Goal: Information Seeking & Learning: Learn about a topic

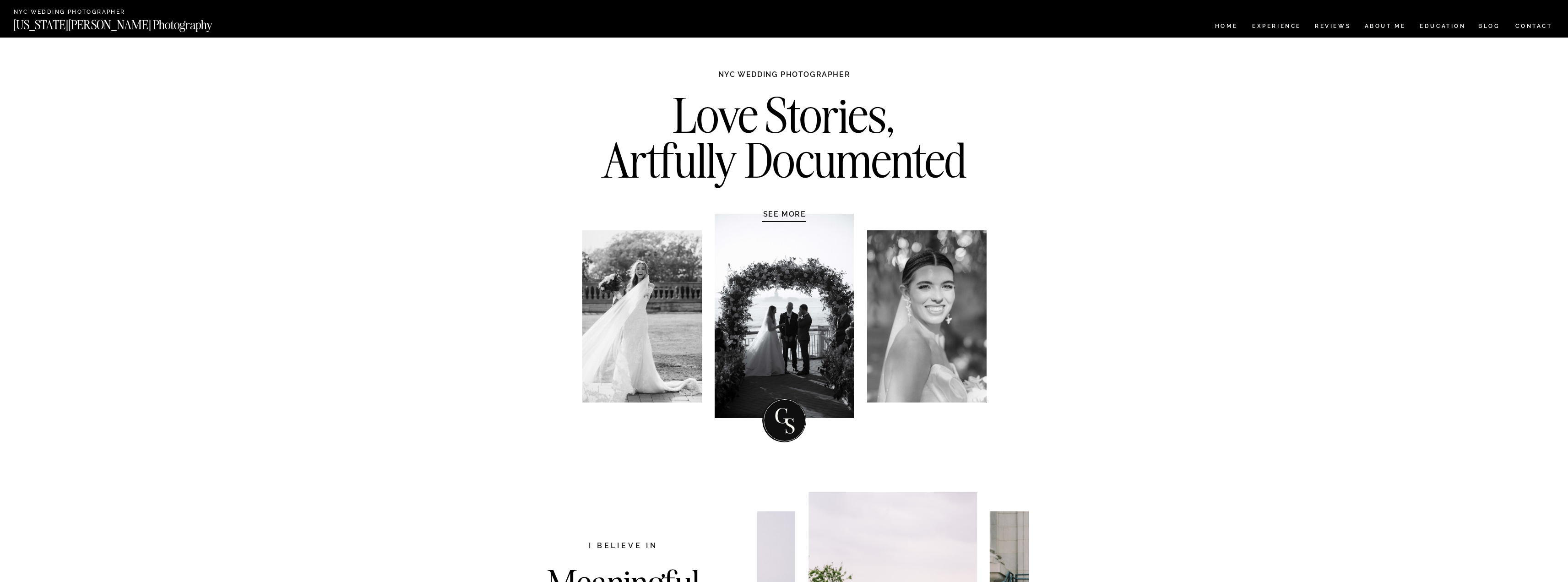
click at [945, 310] on div at bounding box center [927, 316] width 119 height 172
click at [788, 215] on h1 "SEE MORE" at bounding box center [785, 214] width 87 height 9
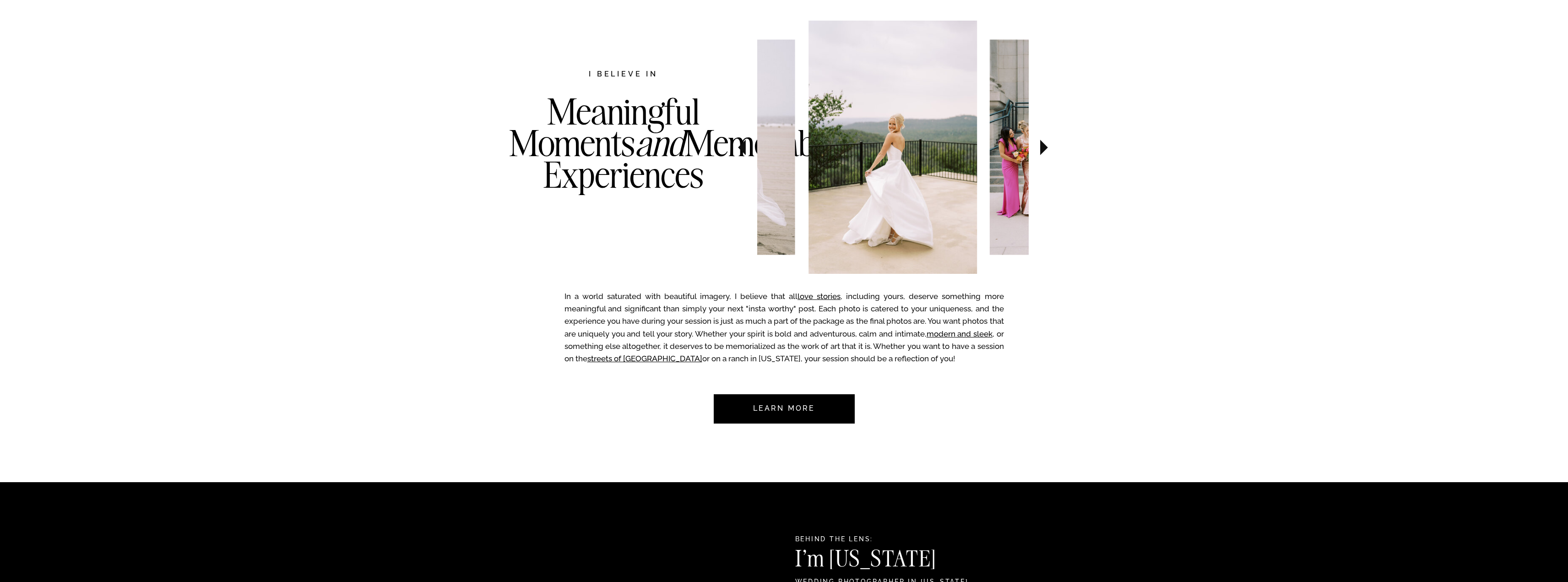
scroll to position [472, 0]
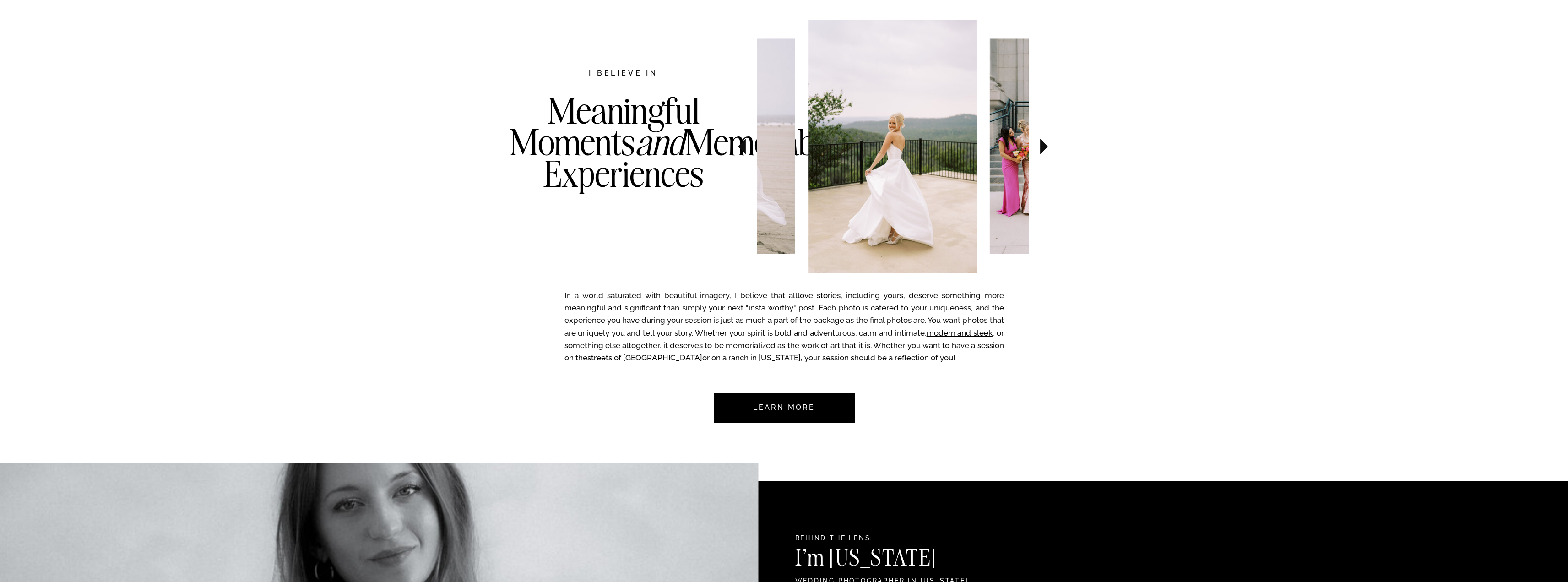
click at [1048, 148] on icon at bounding box center [1044, 146] width 30 height 32
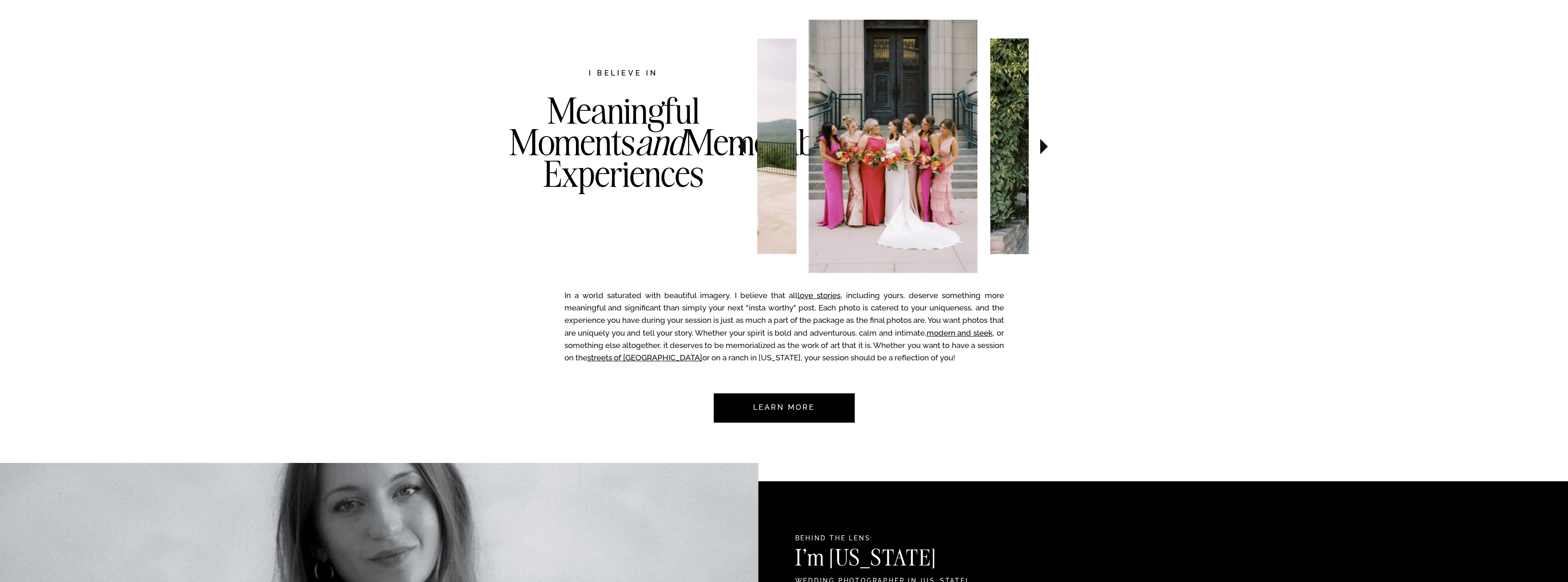
click at [1048, 148] on icon at bounding box center [1044, 146] width 30 height 32
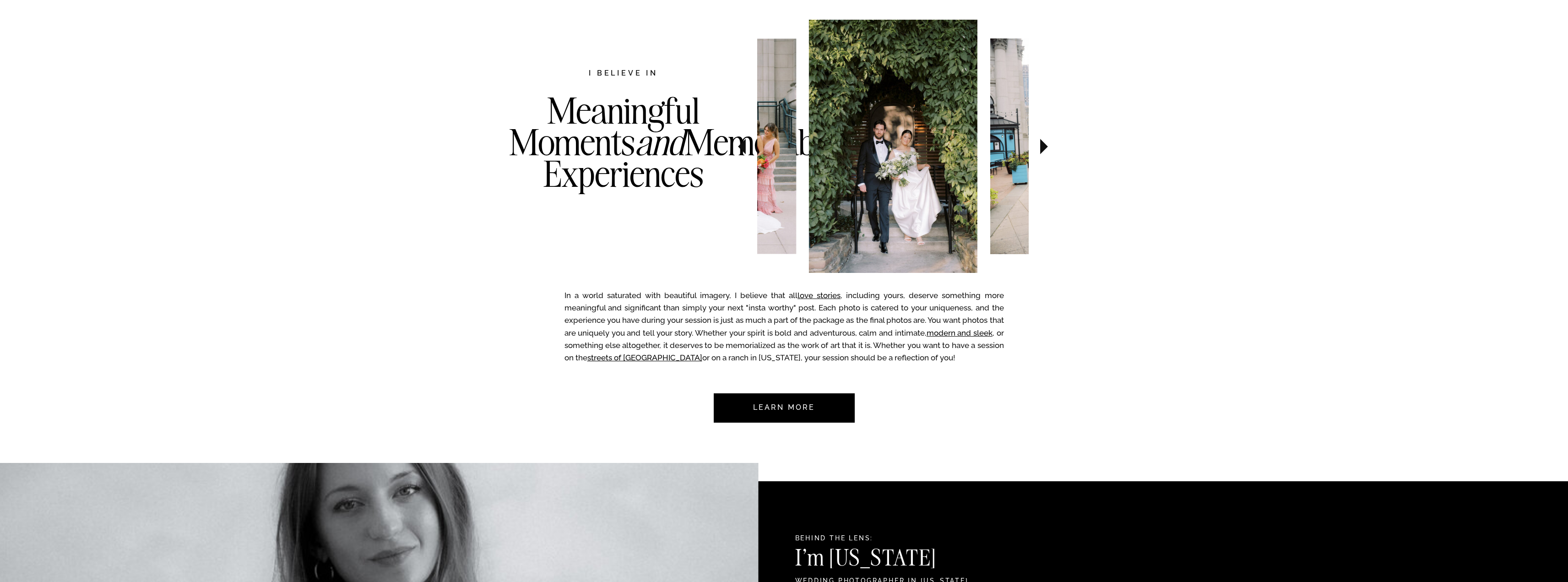
click at [1048, 148] on icon at bounding box center [1044, 146] width 30 height 32
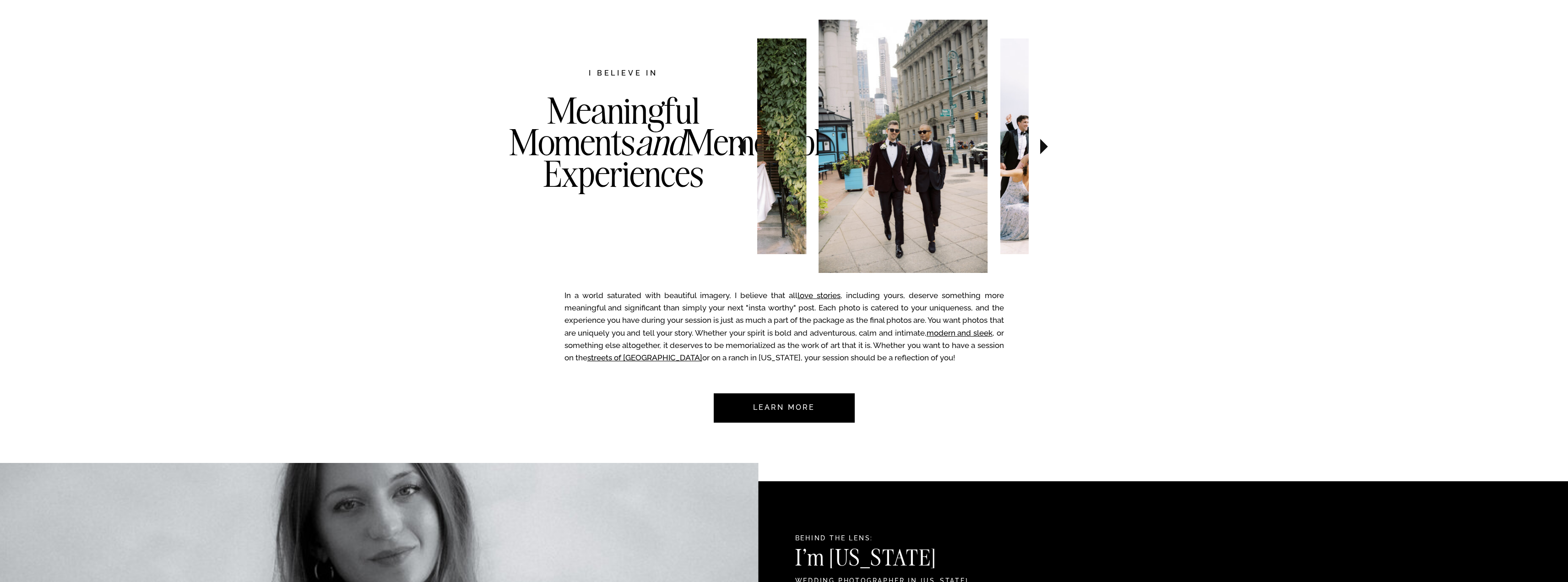
click at [1048, 148] on icon at bounding box center [1044, 146] width 30 height 32
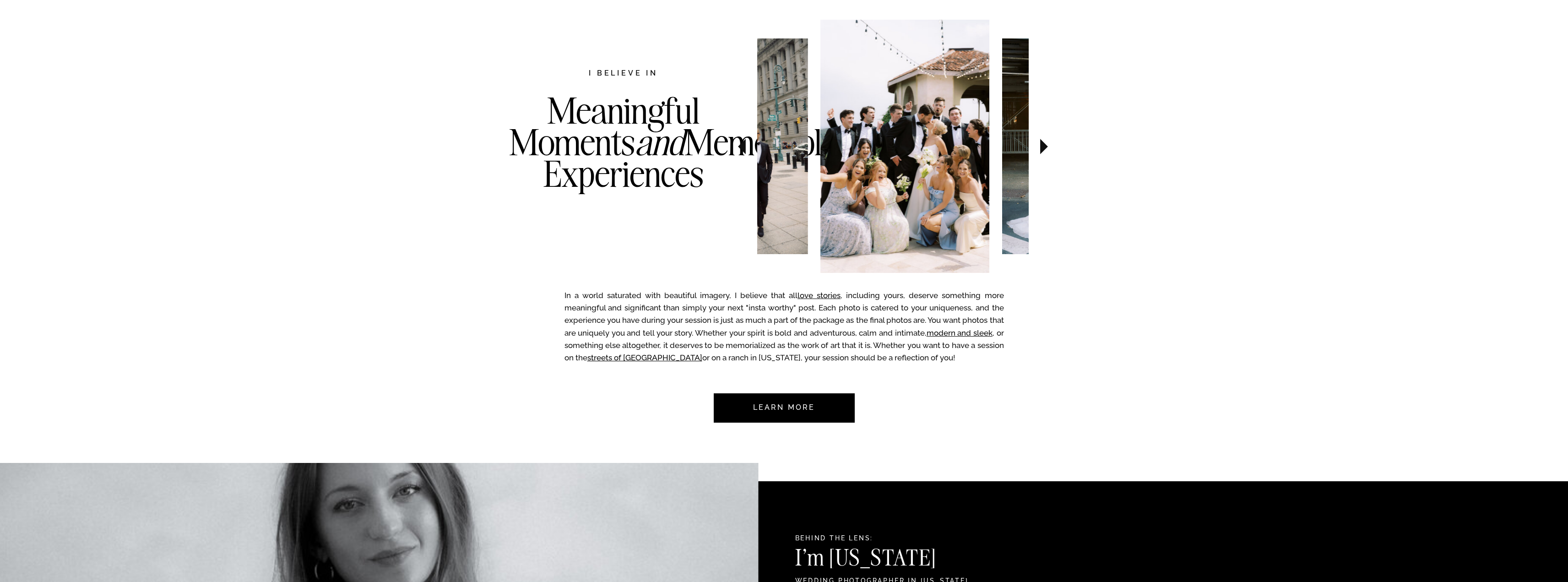
click at [1048, 148] on icon at bounding box center [1044, 146] width 30 height 32
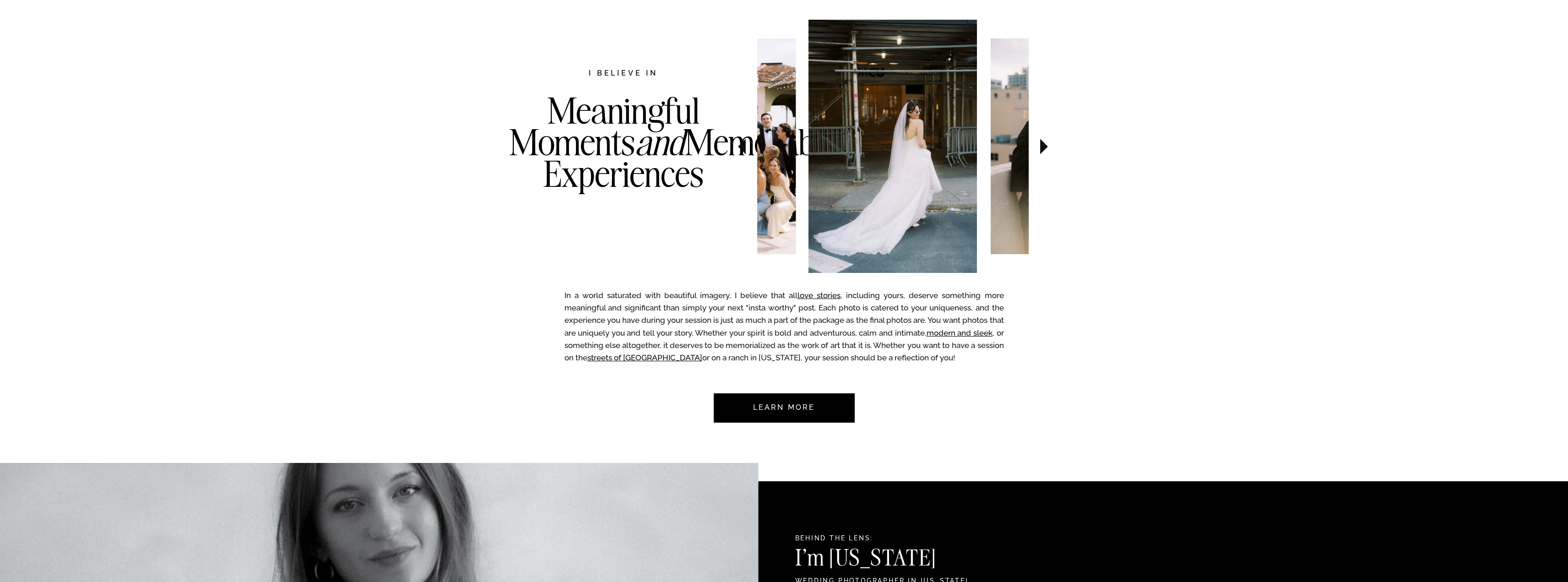
click at [1048, 148] on icon at bounding box center [1044, 146] width 30 height 32
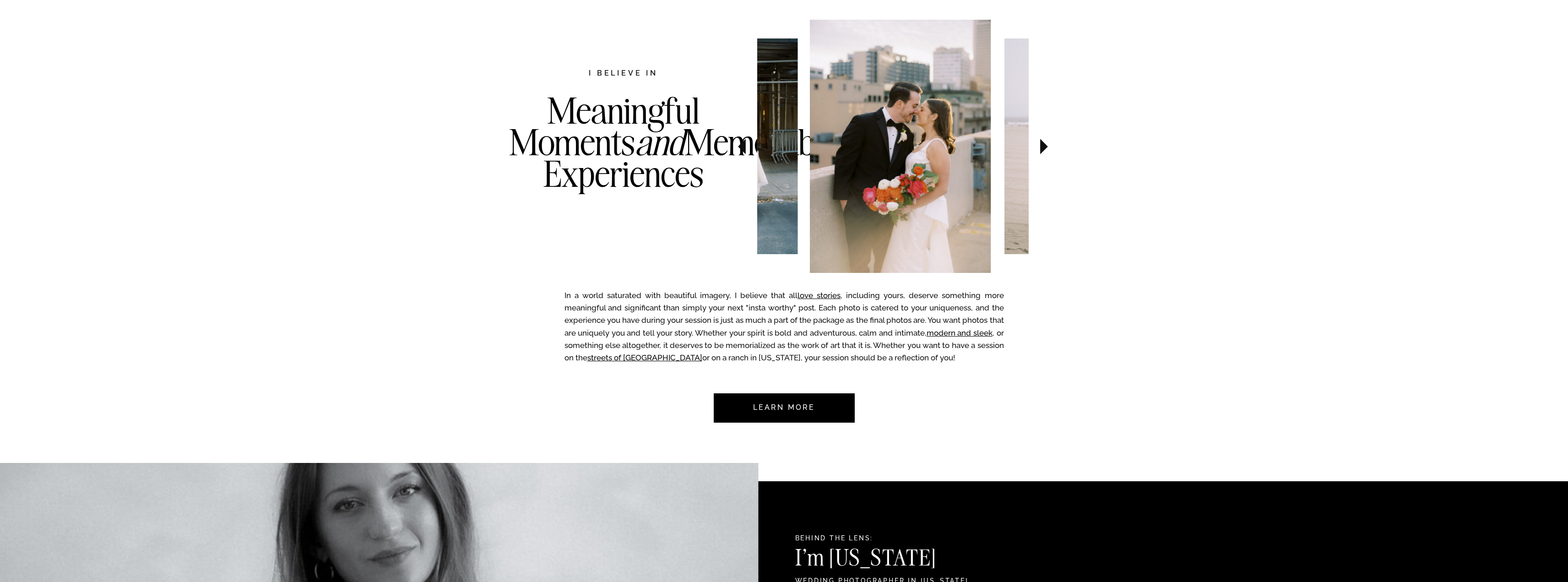
click at [1048, 148] on icon at bounding box center [1044, 146] width 30 height 32
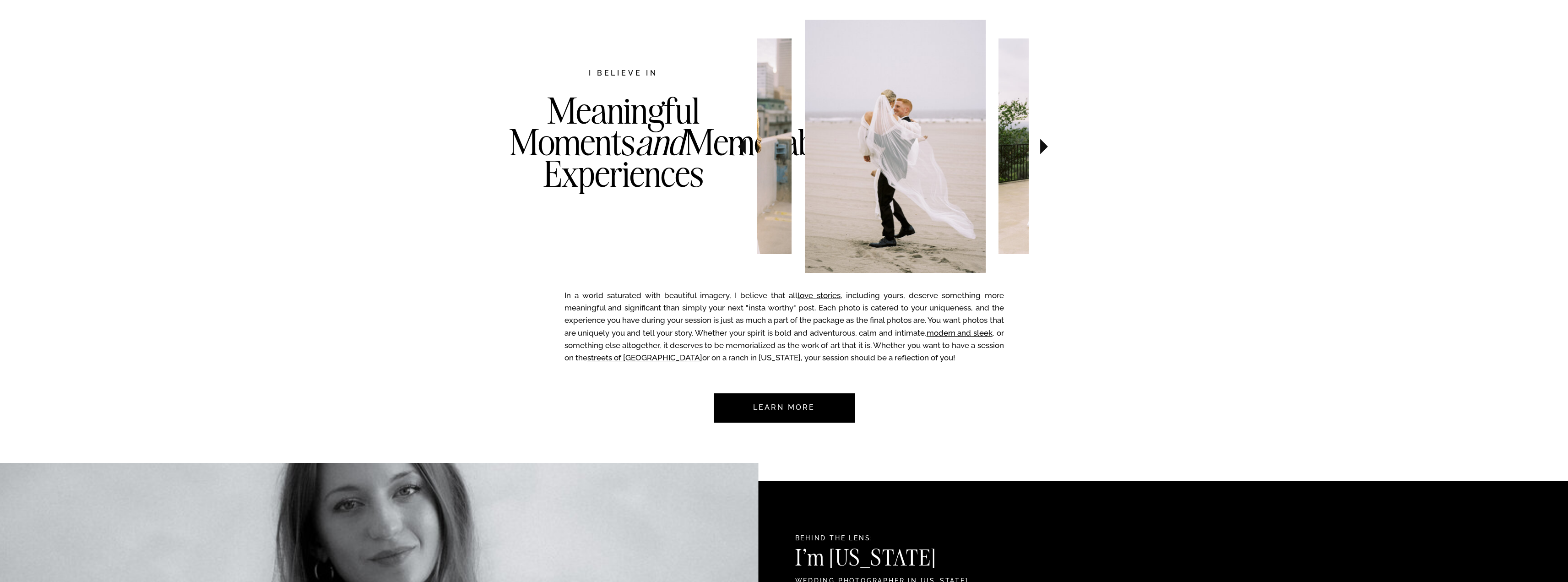
click at [1048, 148] on icon at bounding box center [1044, 146] width 30 height 32
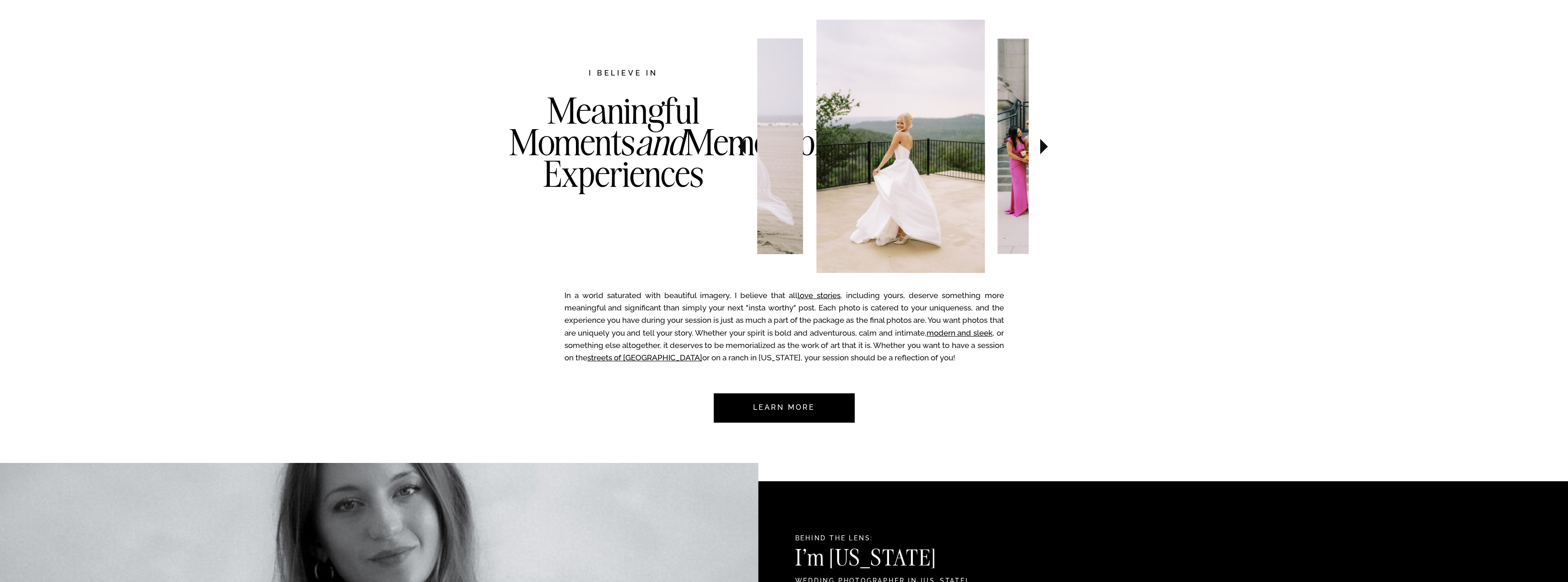
click at [1048, 148] on icon at bounding box center [1044, 146] width 30 height 32
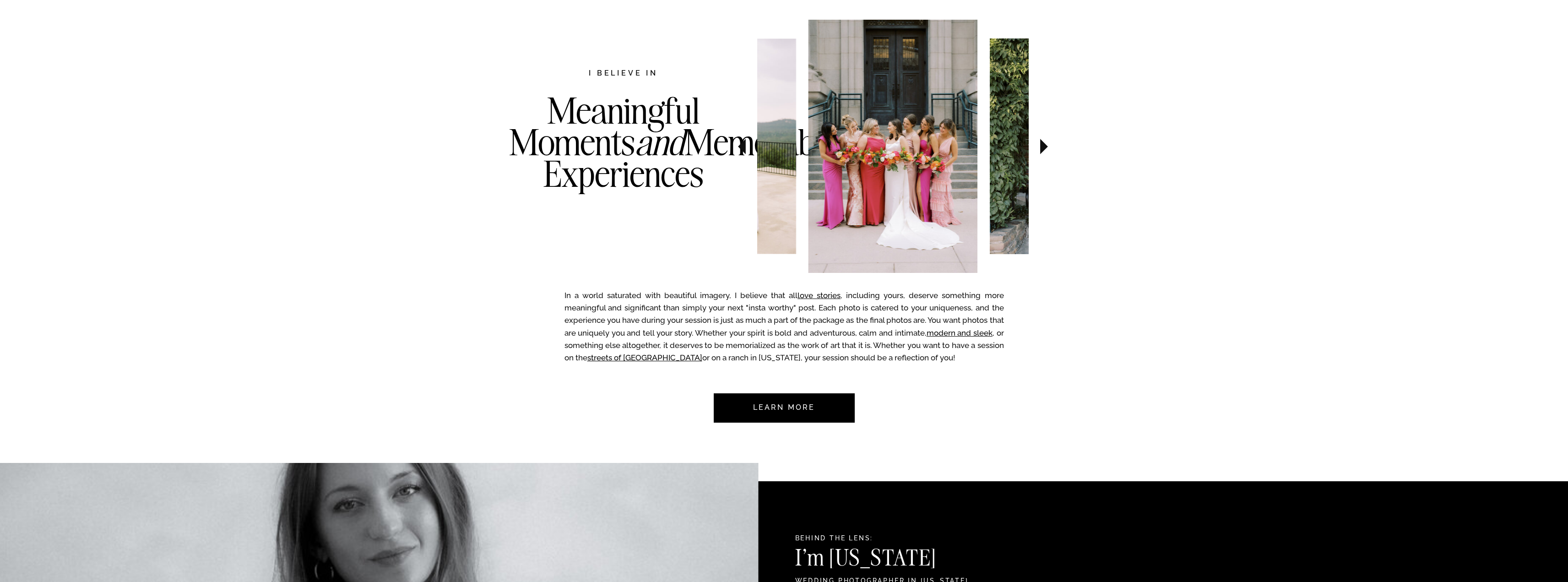
click at [1048, 148] on icon at bounding box center [1044, 146] width 30 height 32
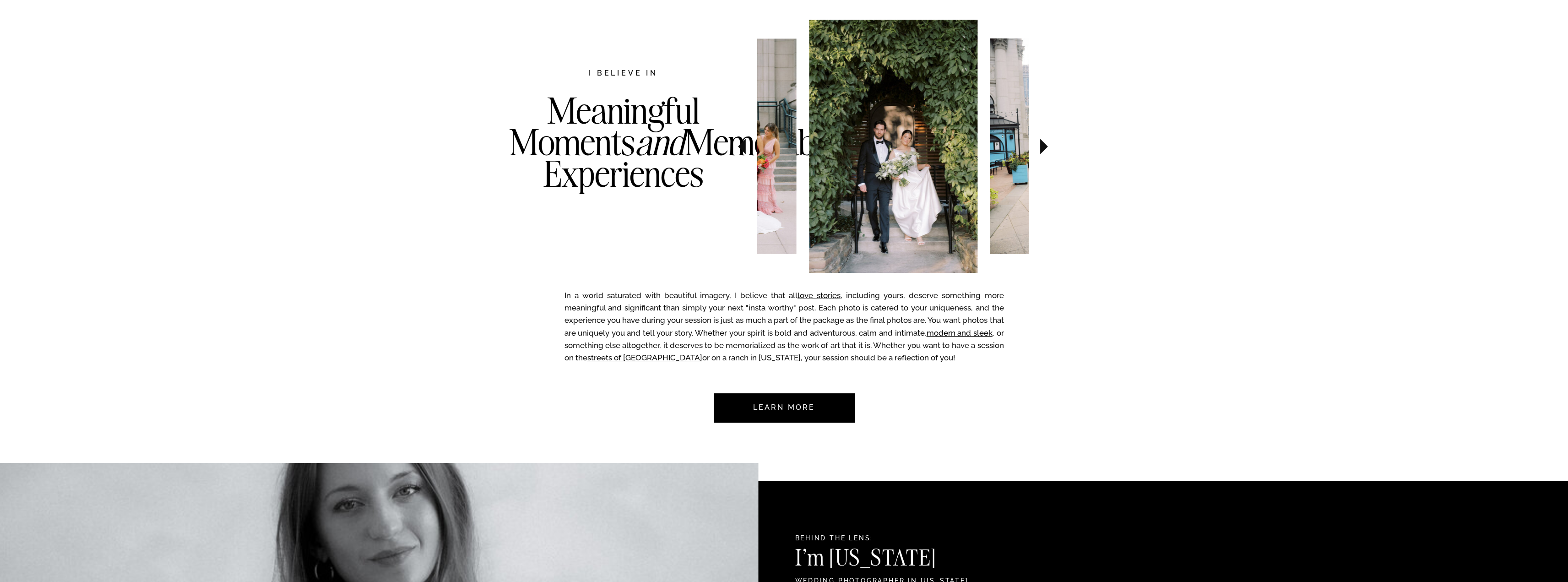
click at [1048, 148] on icon at bounding box center [1044, 146] width 30 height 32
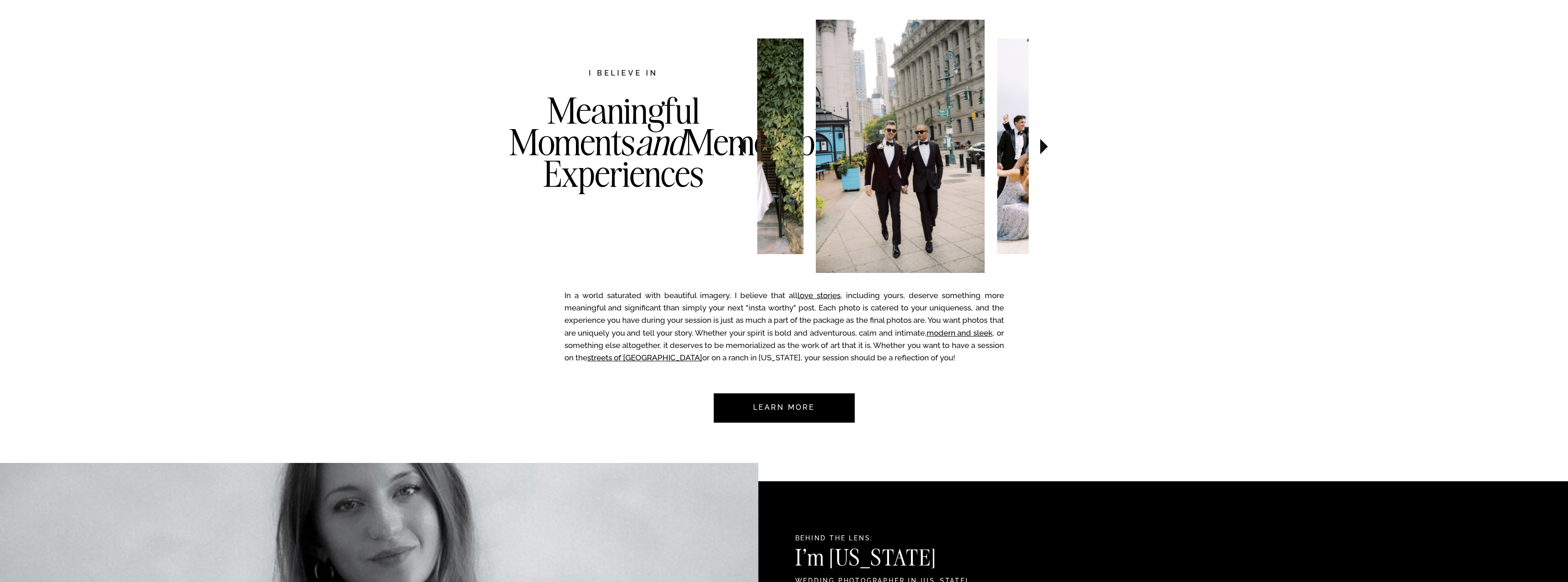
click at [1048, 148] on icon at bounding box center [1044, 146] width 30 height 32
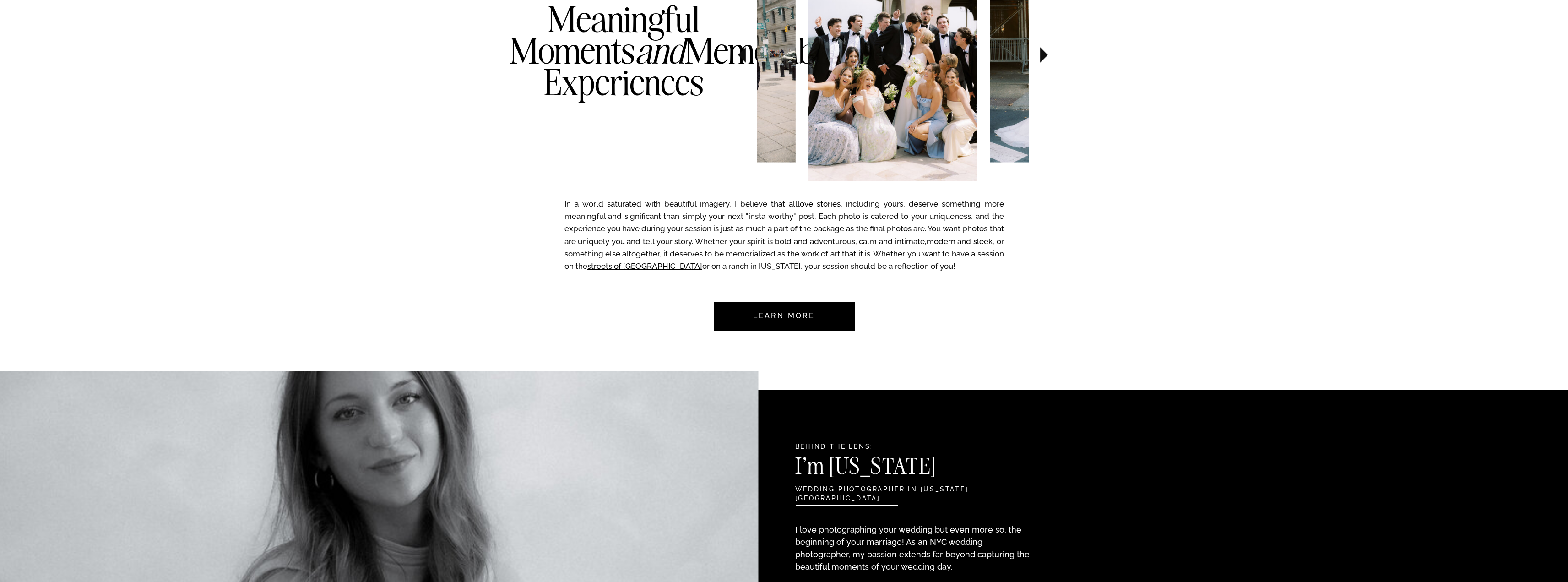
click at [781, 314] on nav "Learn more" at bounding box center [784, 317] width 86 height 29
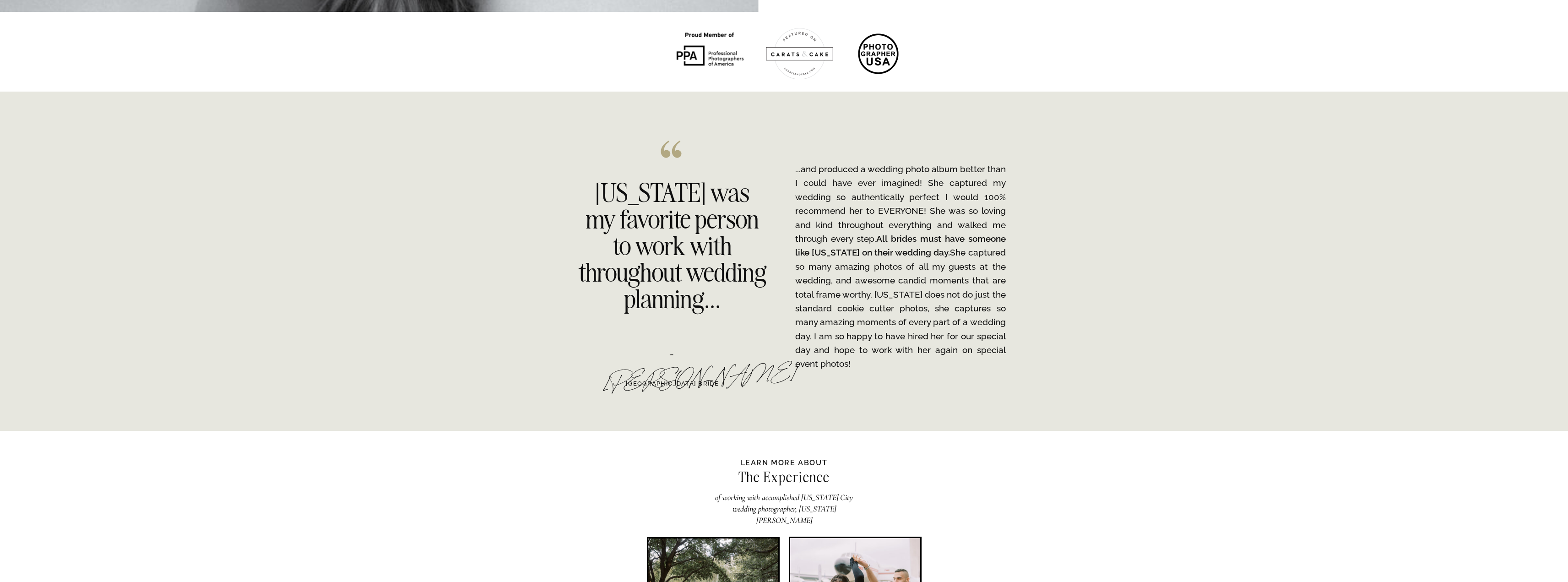
scroll to position [1682, 0]
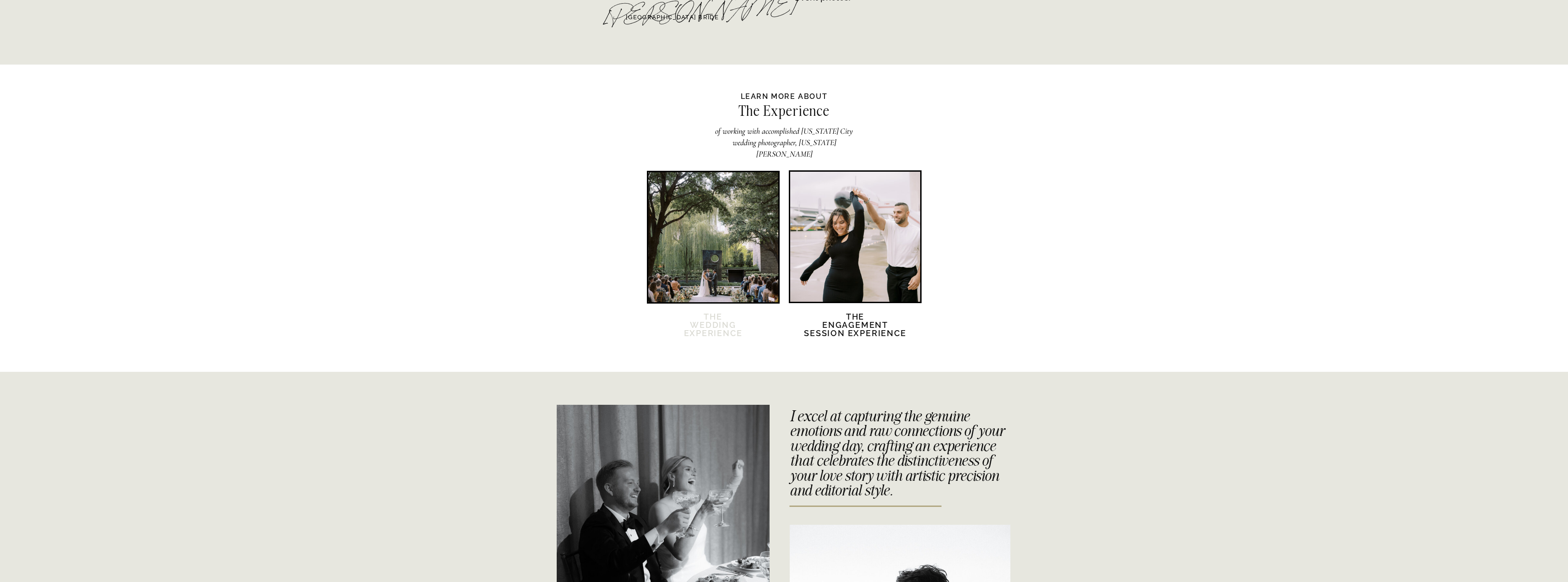
click at [727, 326] on h2 "The Wedding Experience" at bounding box center [713, 331] width 79 height 36
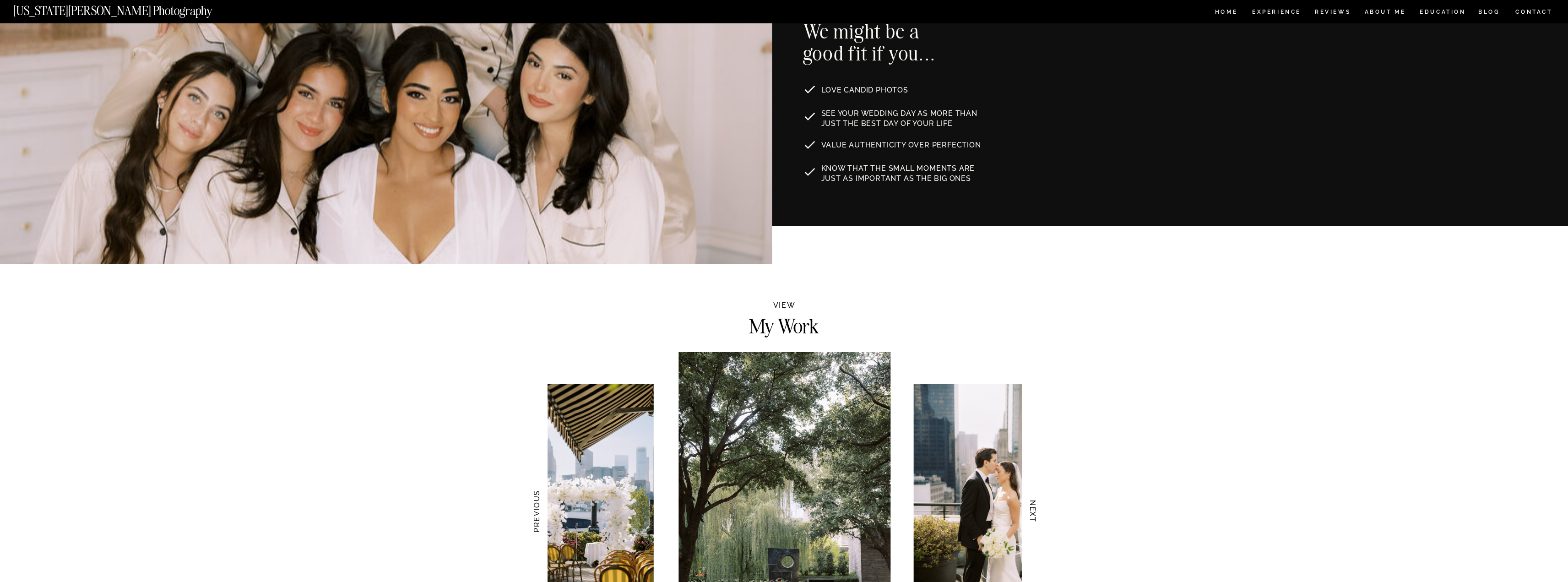
scroll to position [779, 0]
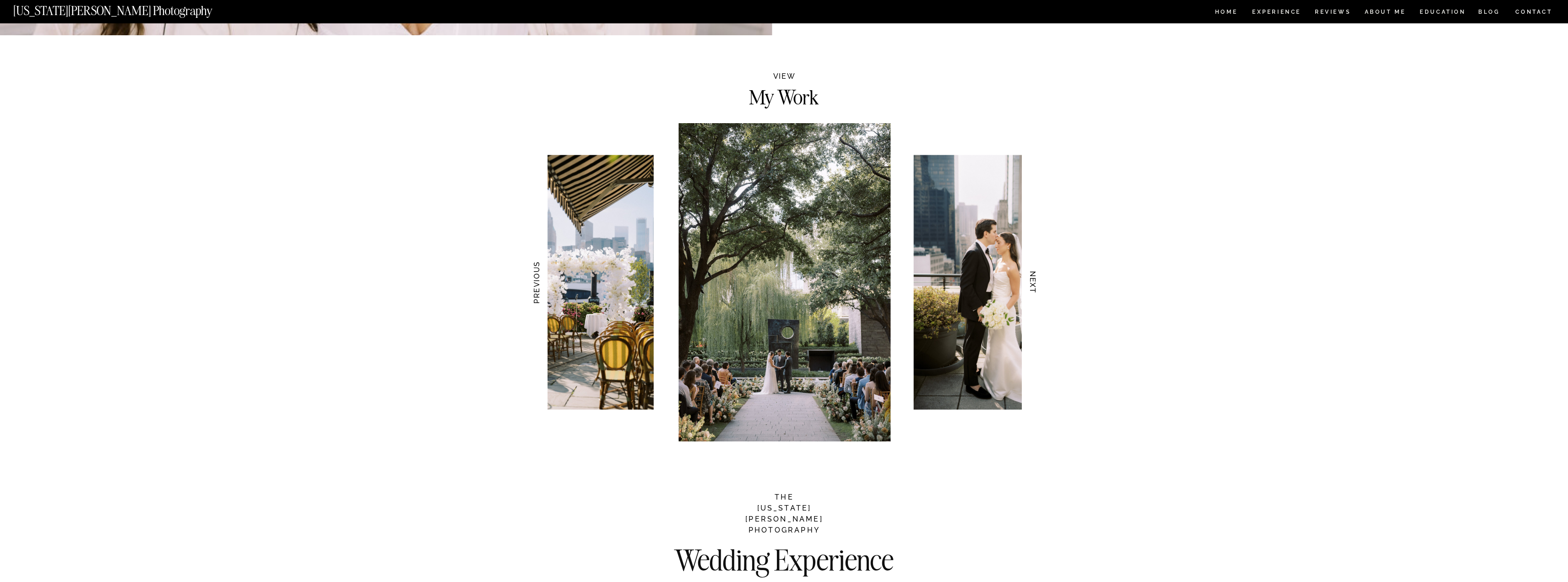
click at [784, 345] on img at bounding box center [785, 282] width 212 height 318
click at [1032, 284] on h3 "NEXT" at bounding box center [1033, 282] width 10 height 58
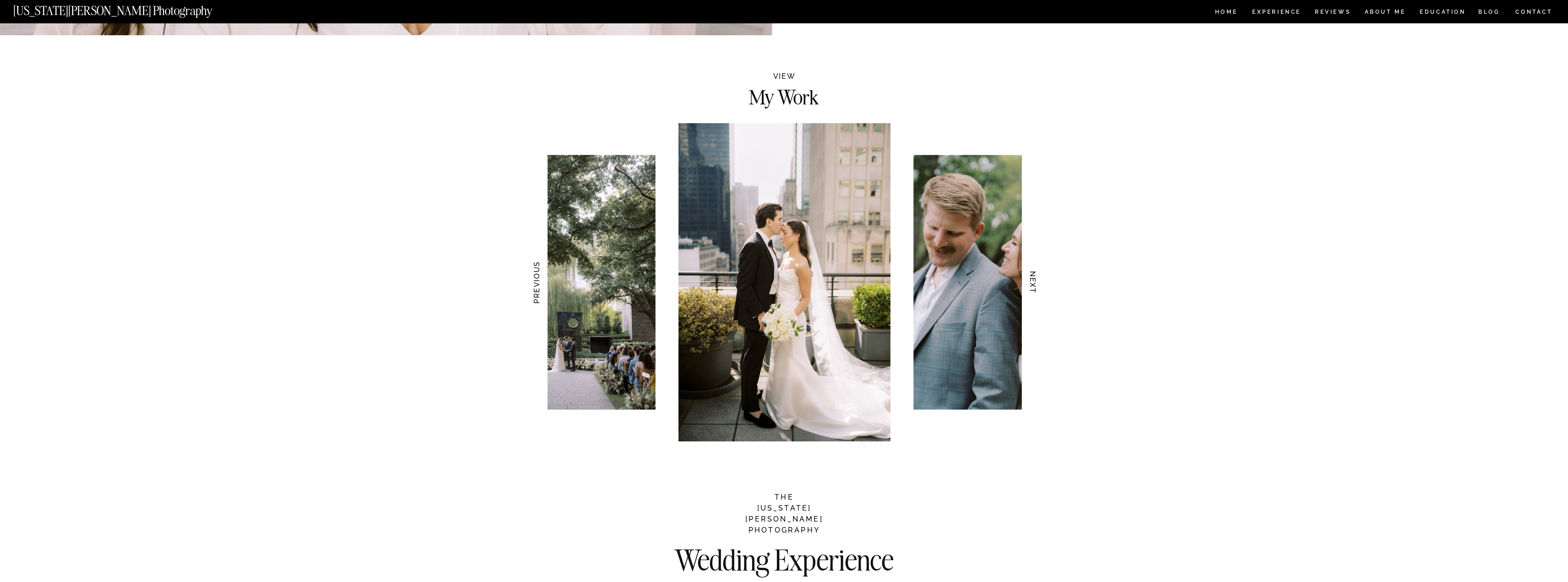
click at [1032, 284] on h3 "NEXT" at bounding box center [1033, 282] width 10 height 58
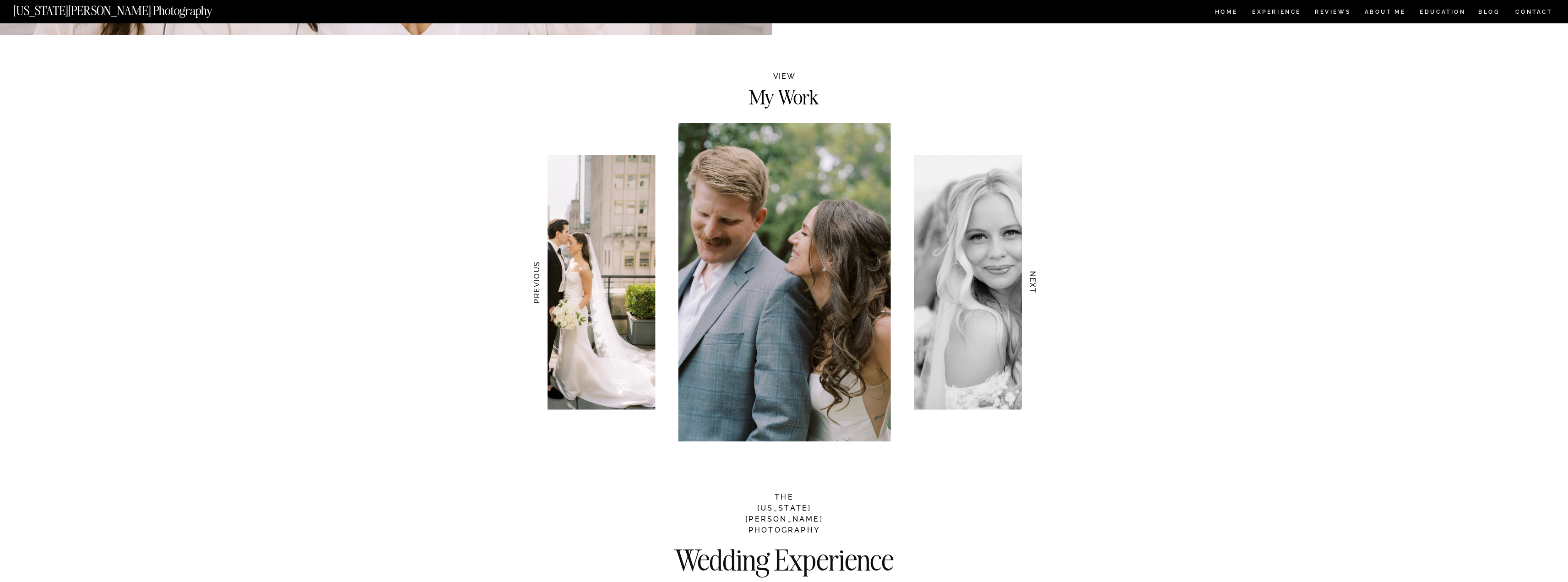
click at [1032, 284] on h3 "NEXT" at bounding box center [1033, 282] width 10 height 58
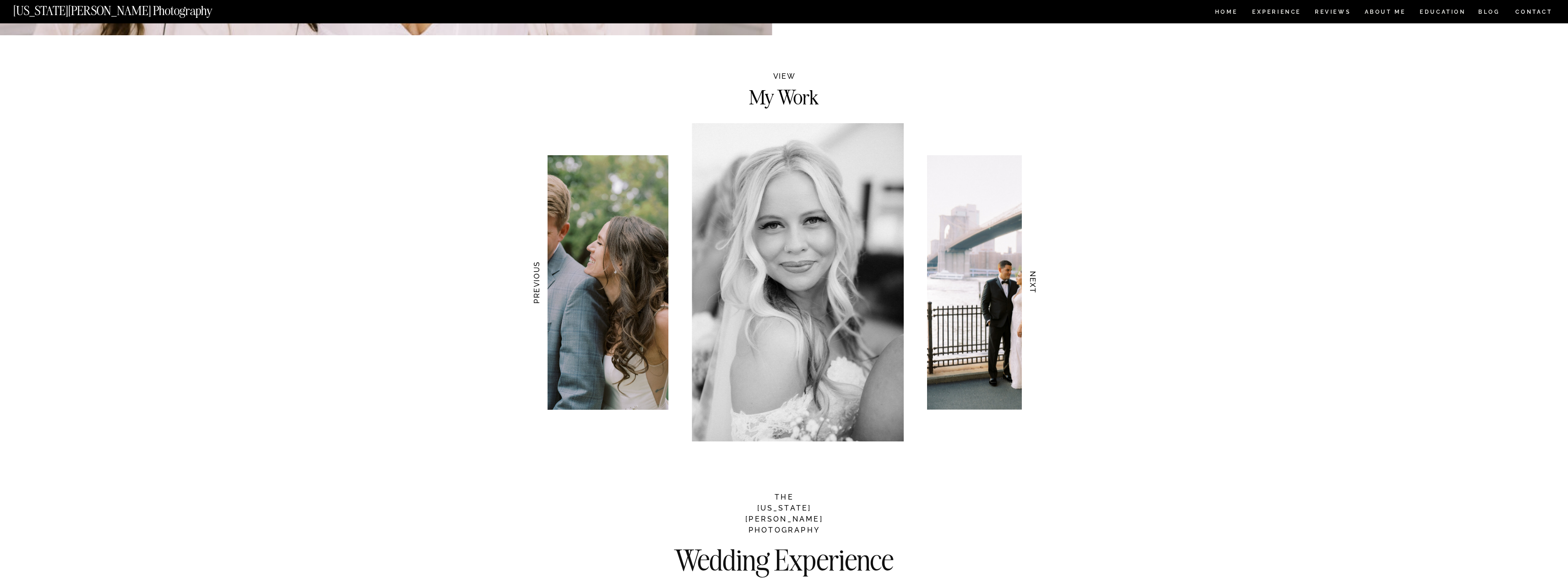
click at [1032, 284] on h3 "NEXT" at bounding box center [1033, 282] width 10 height 58
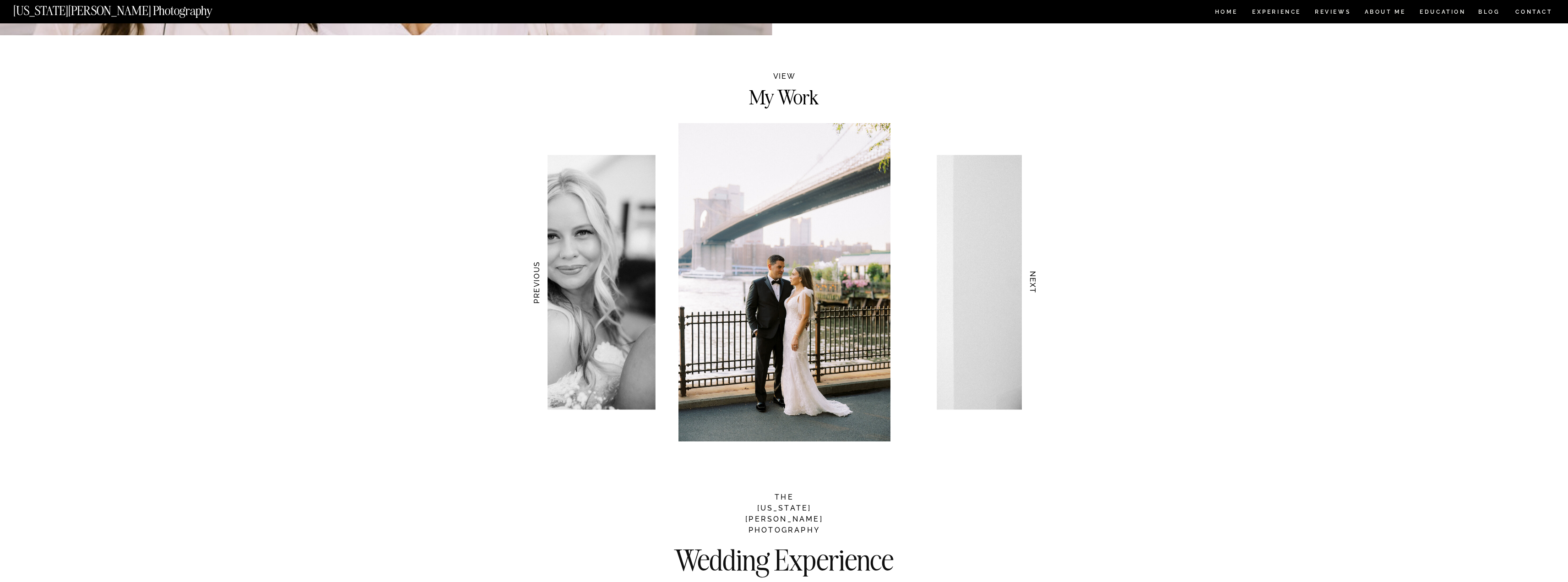
click at [1032, 284] on h3 "NEXT" at bounding box center [1033, 282] width 10 height 58
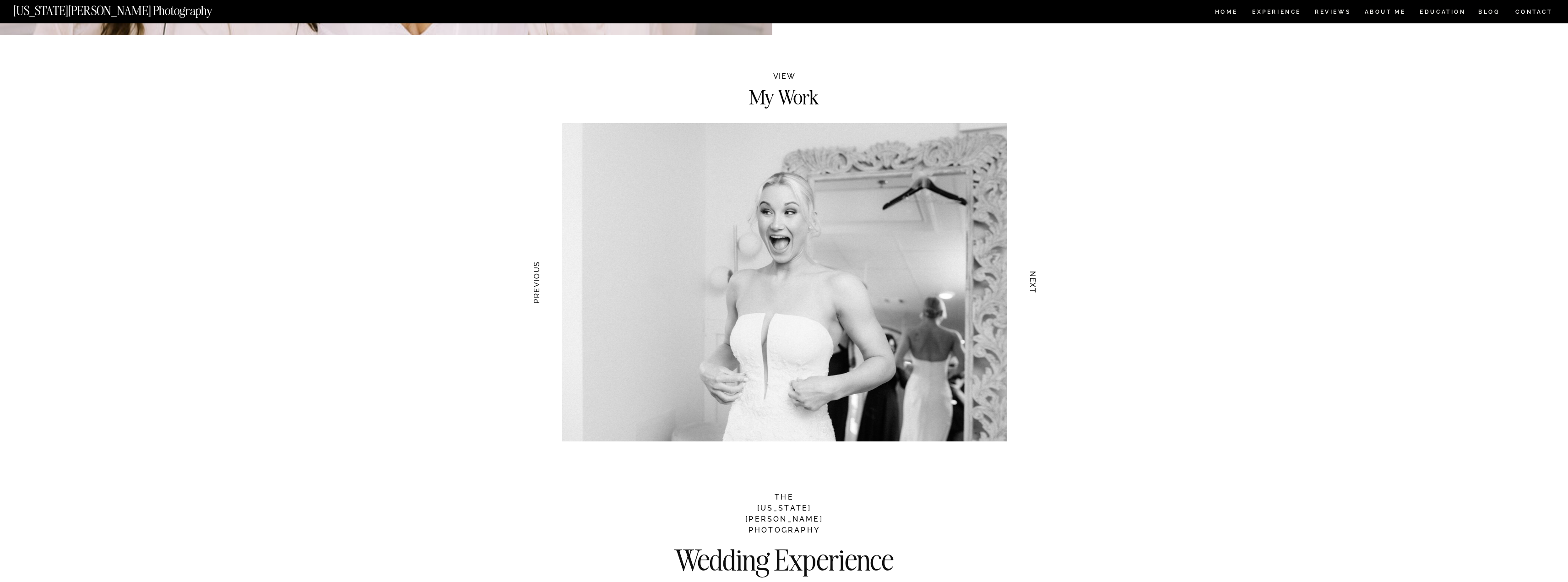
click at [1032, 284] on h3 "NEXT" at bounding box center [1033, 282] width 10 height 58
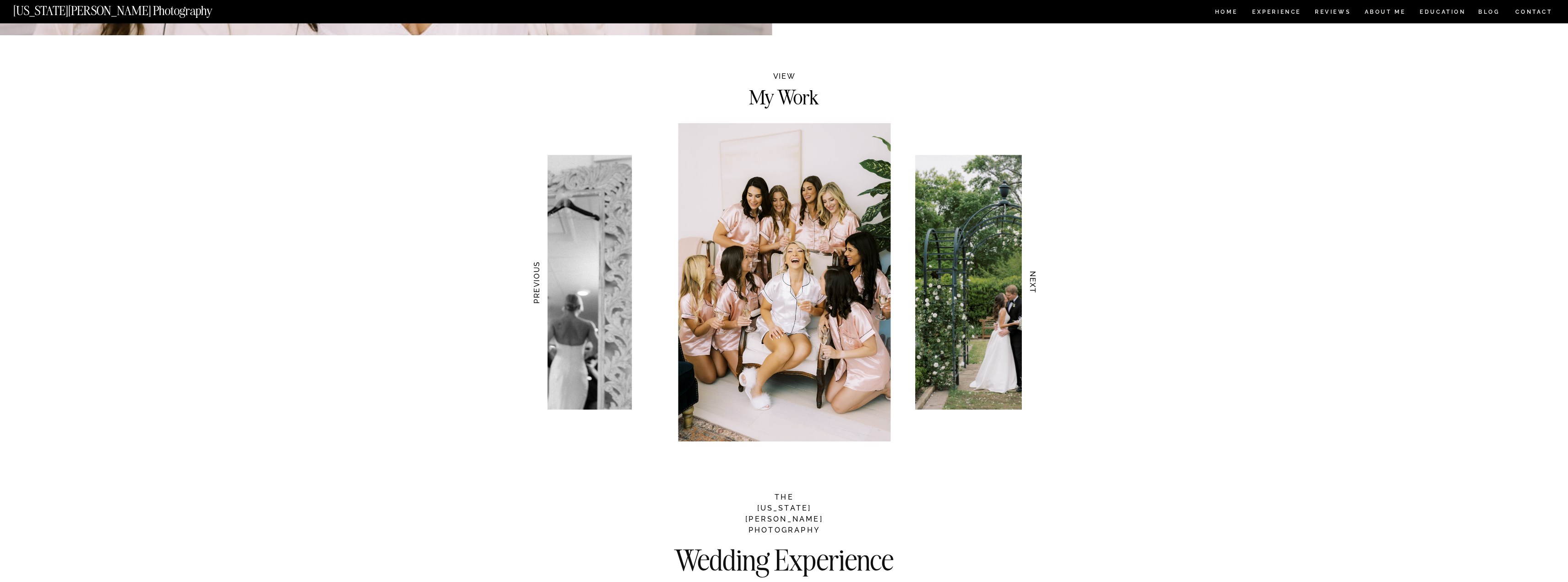
click at [1032, 284] on h3 "NEXT" at bounding box center [1033, 282] width 10 height 58
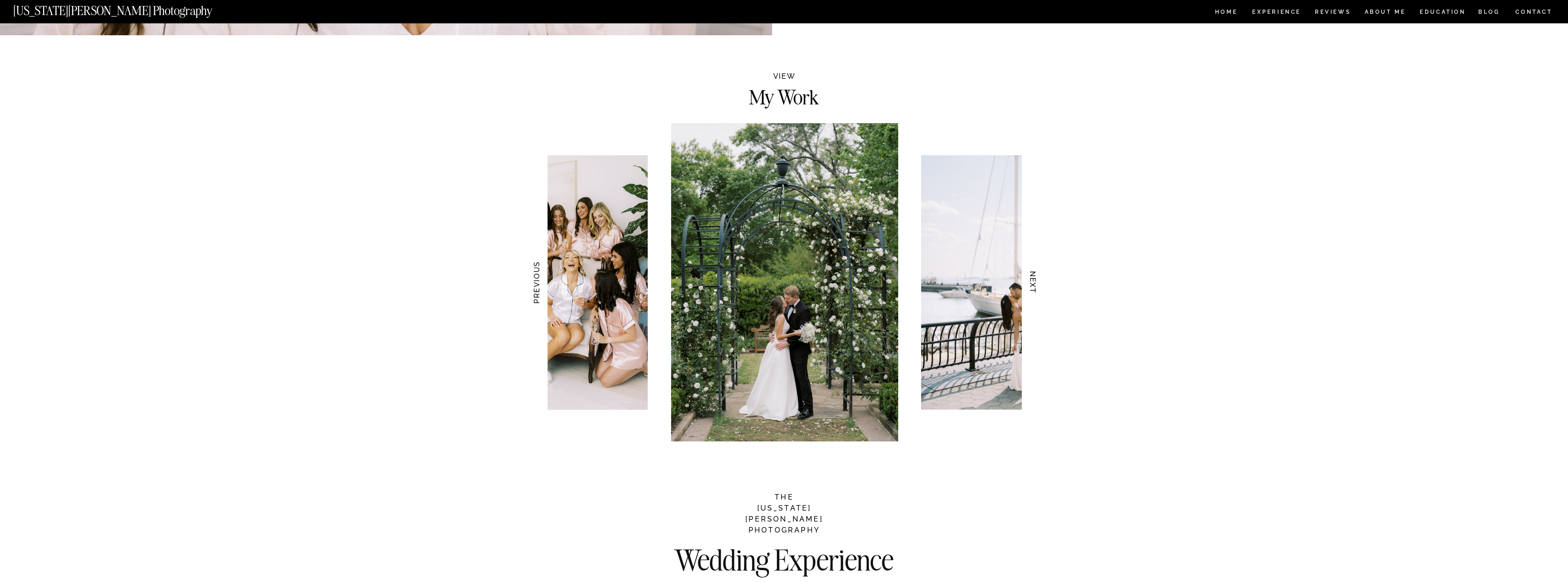
click at [1032, 284] on h3 "NEXT" at bounding box center [1033, 282] width 10 height 58
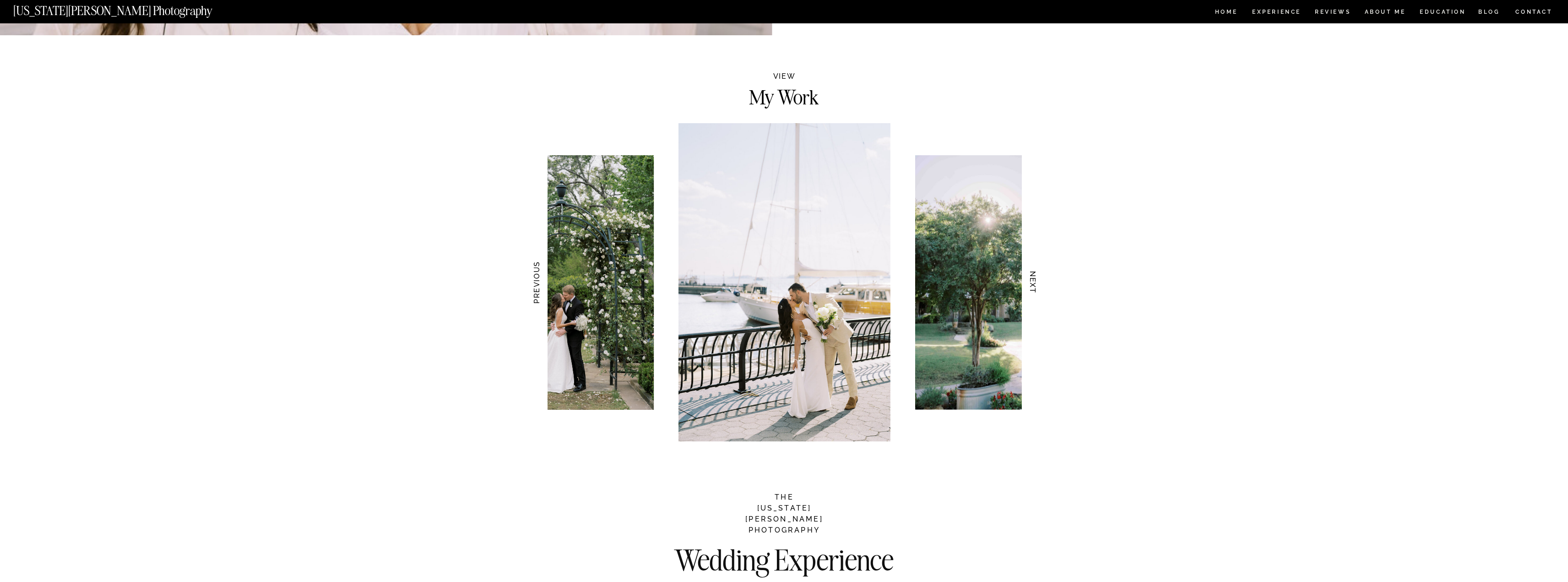
click at [1032, 284] on h3 "NEXT" at bounding box center [1033, 282] width 10 height 58
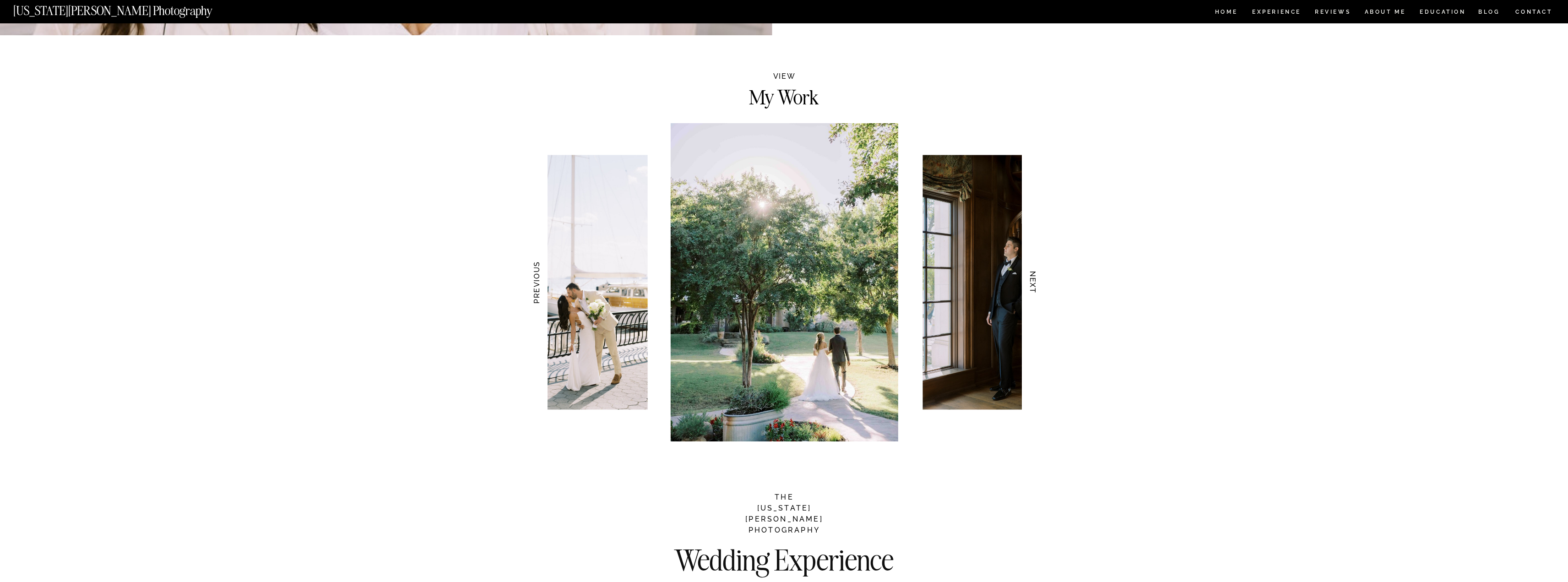
click at [1032, 284] on h3 "NEXT" at bounding box center [1033, 282] width 10 height 58
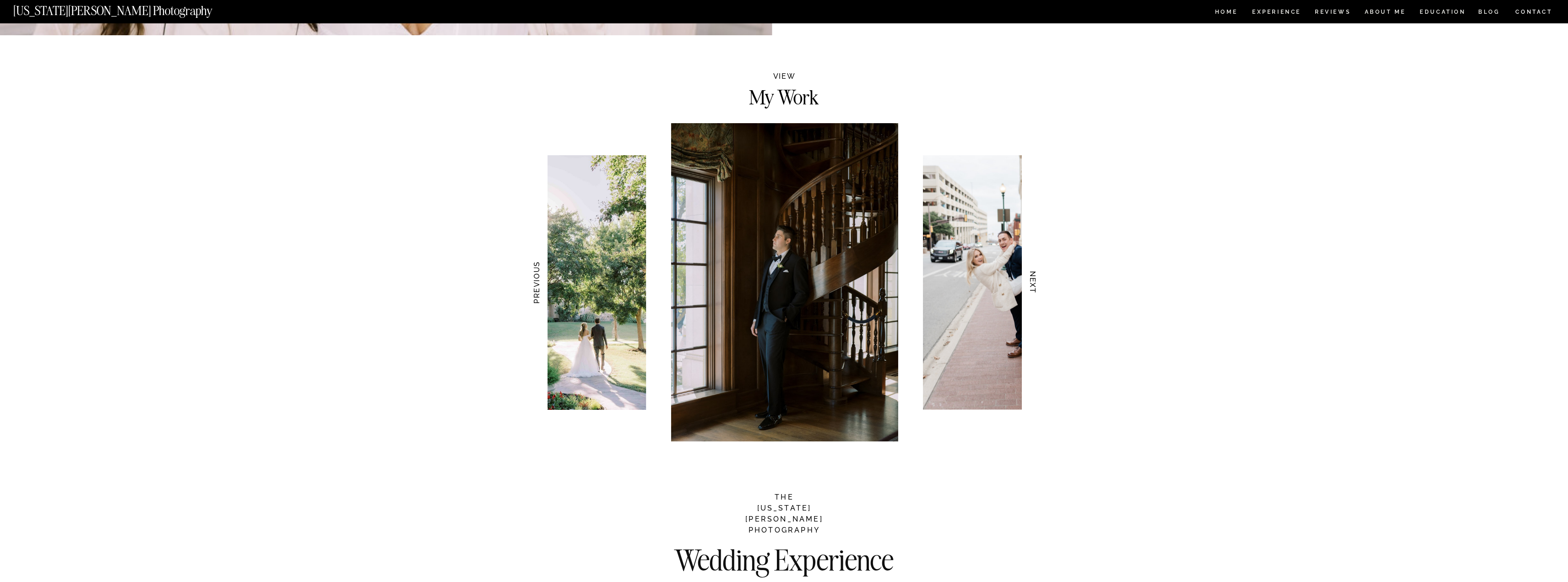
click at [1032, 284] on h3 "NEXT" at bounding box center [1033, 282] width 10 height 58
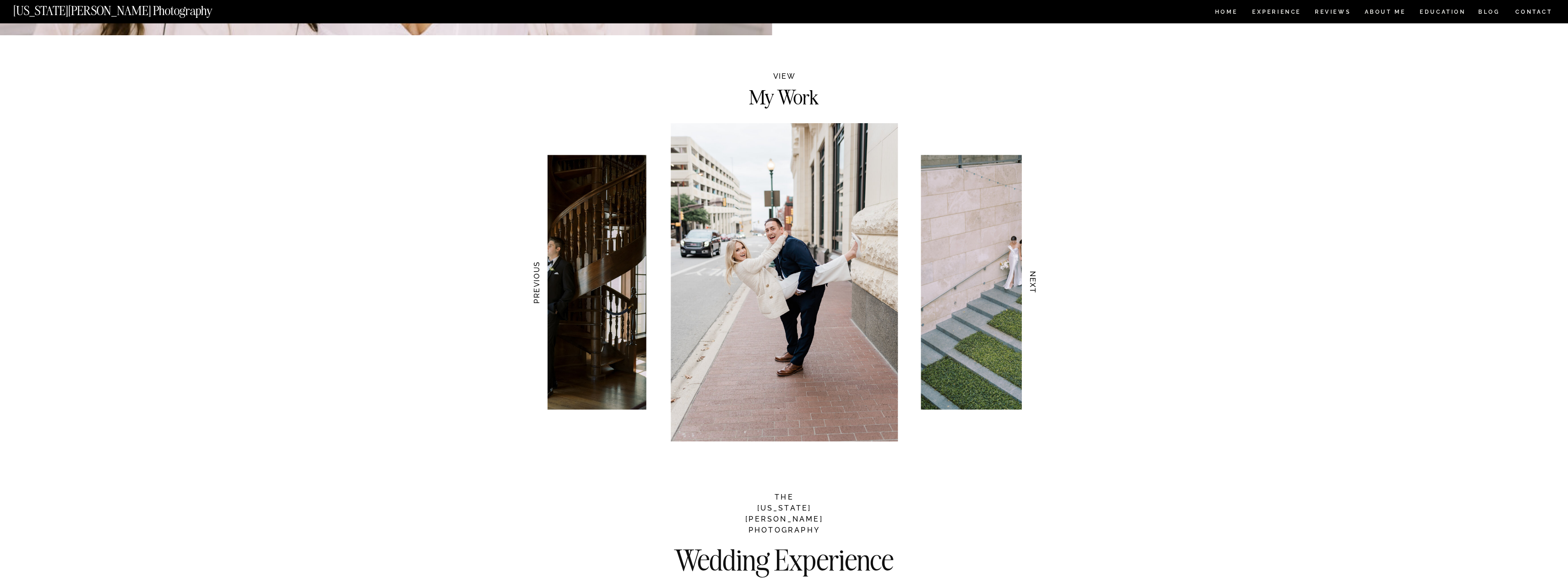
click at [1032, 284] on h3 "NEXT" at bounding box center [1033, 282] width 10 height 58
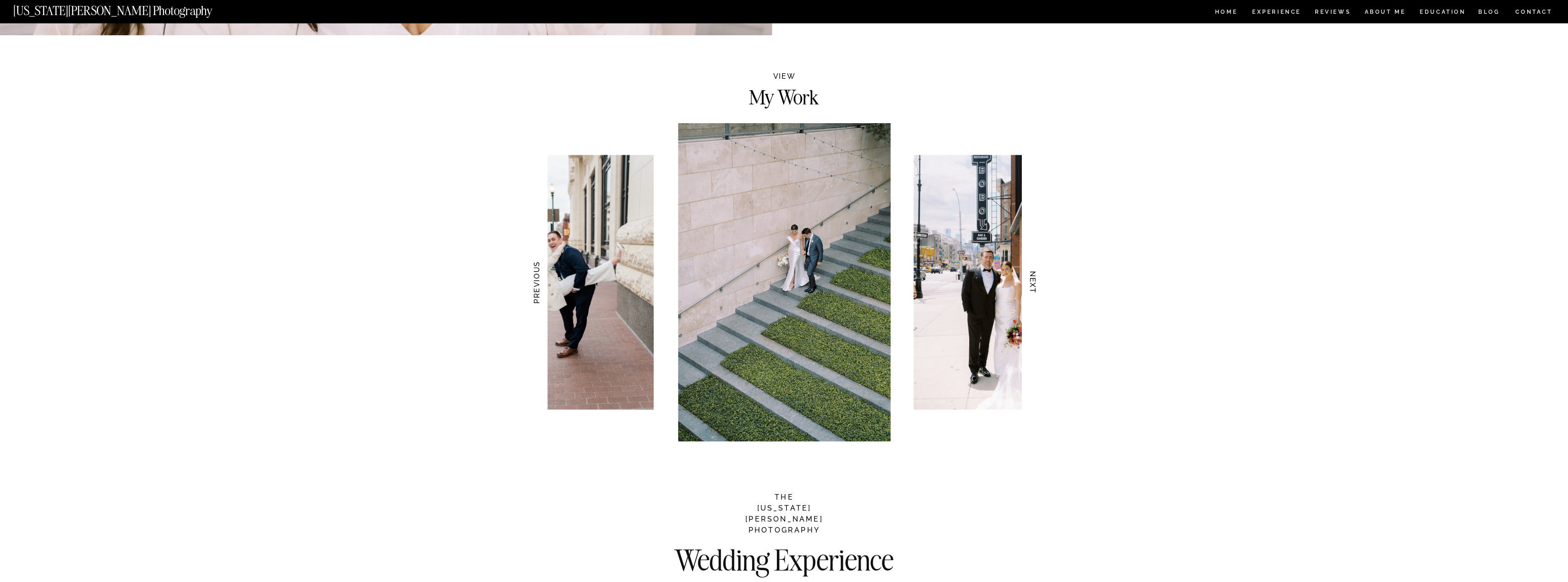
click at [761, 282] on img at bounding box center [785, 282] width 212 height 318
click at [1037, 287] on h3 "NEXT" at bounding box center [1033, 282] width 10 height 58
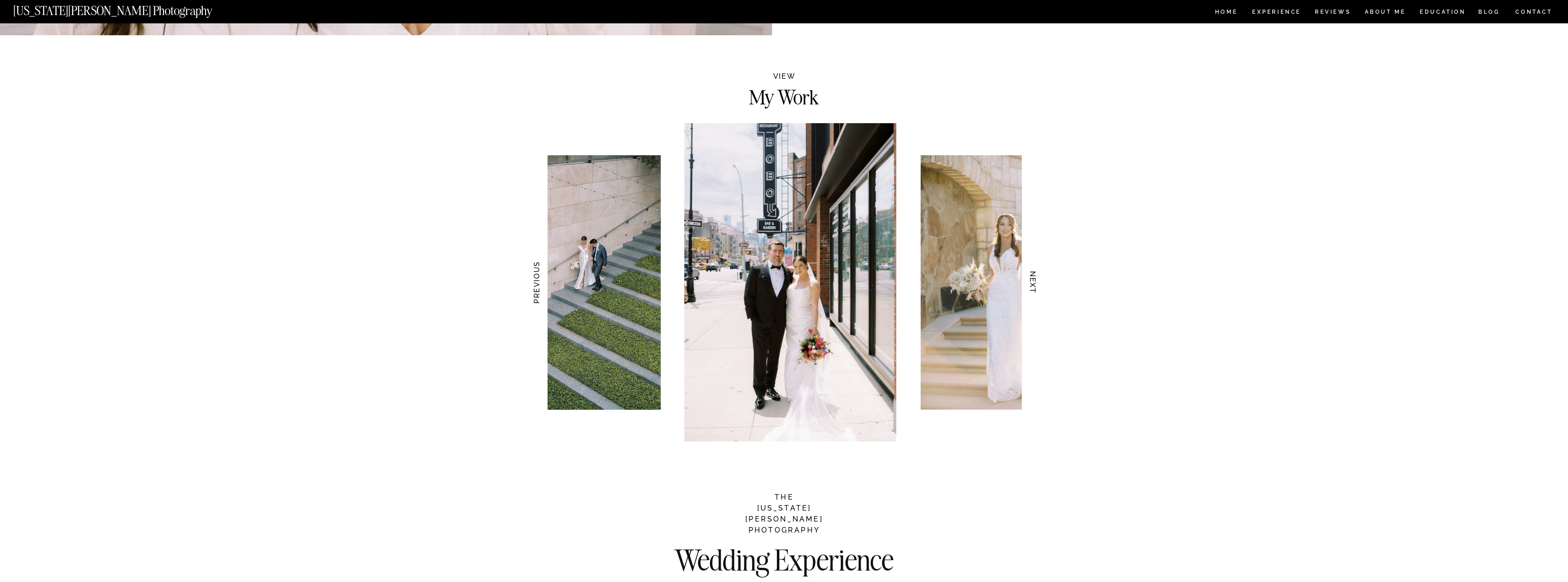
click at [1037, 287] on h3 "NEXT" at bounding box center [1033, 282] width 10 height 58
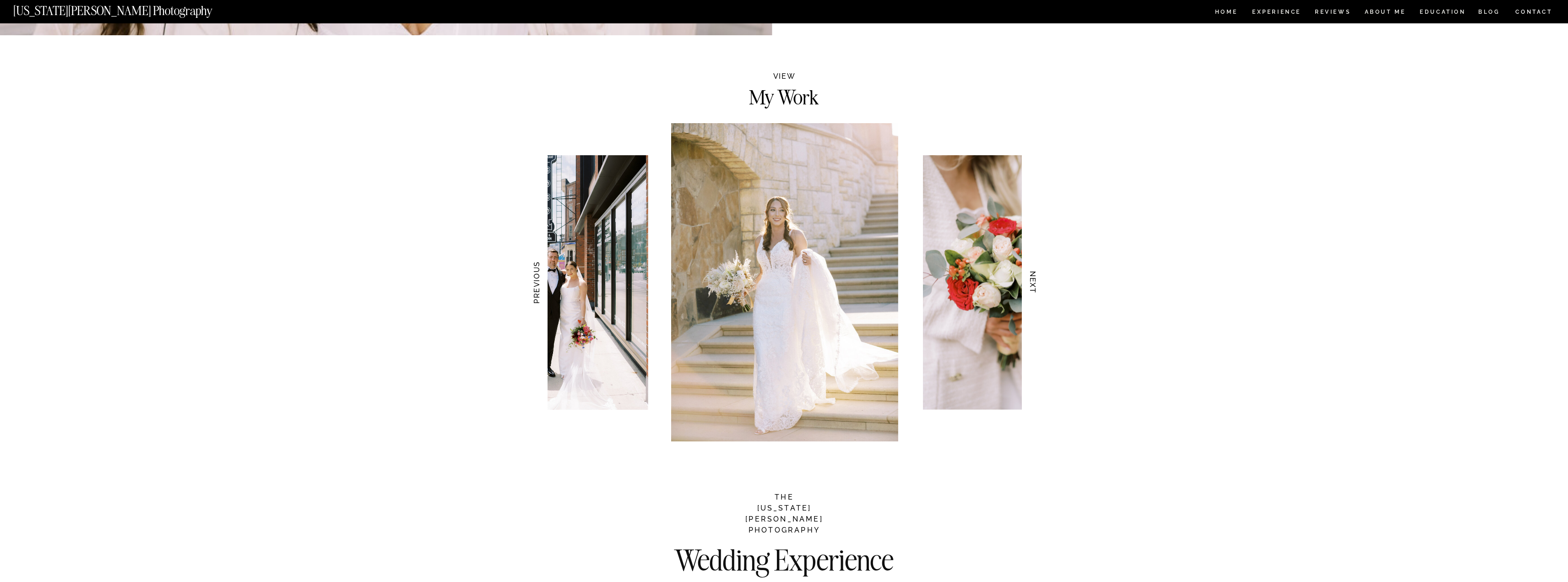
click at [1037, 287] on h3 "NEXT" at bounding box center [1033, 282] width 10 height 58
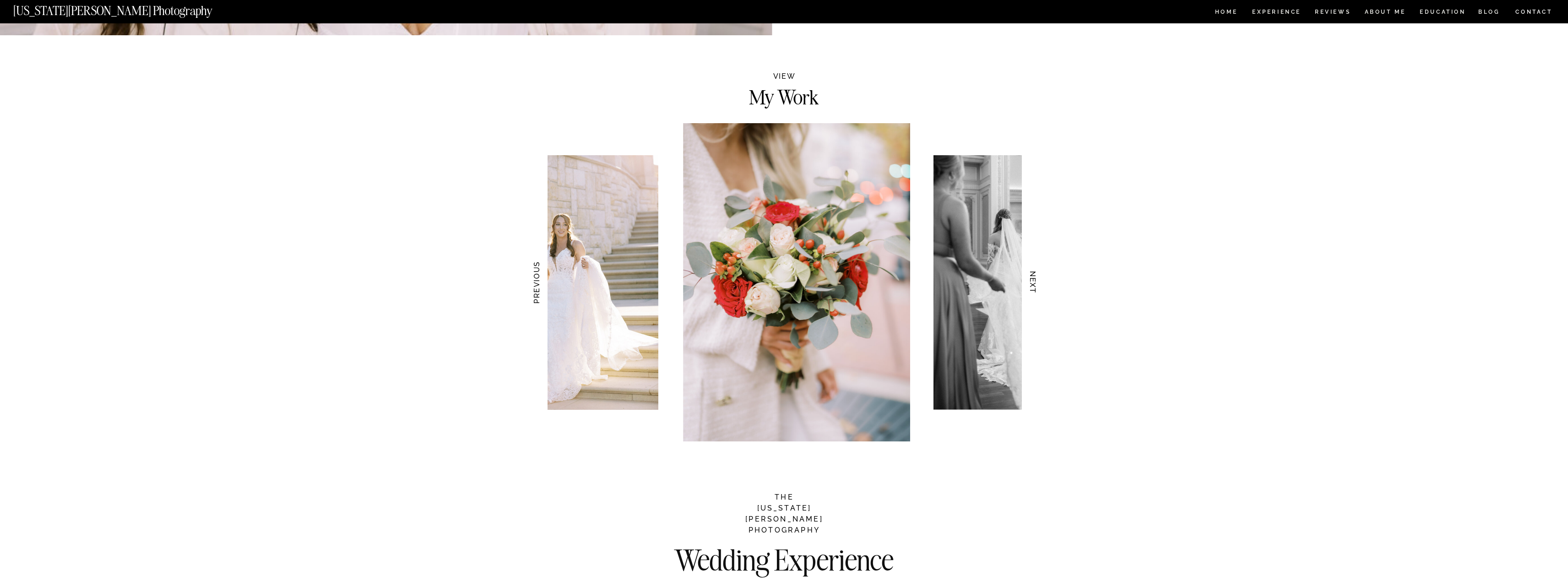
click at [1037, 287] on h3 "NEXT" at bounding box center [1033, 282] width 10 height 58
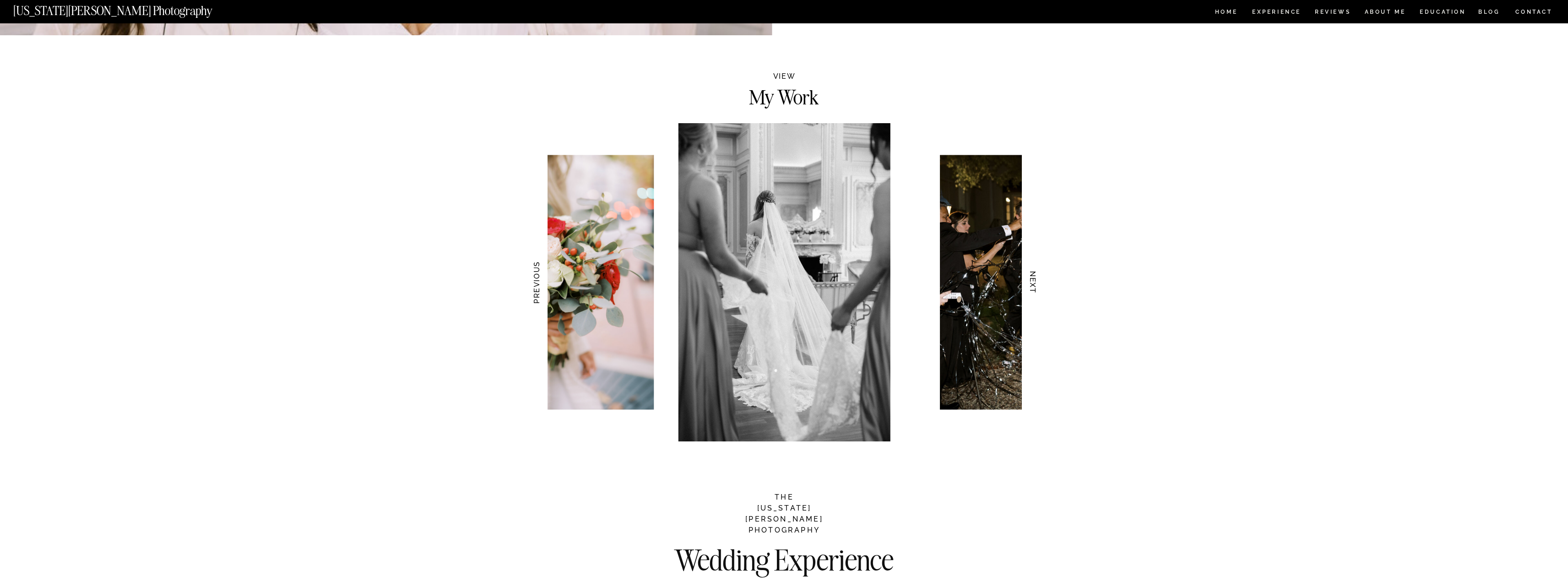
click at [1035, 287] on h3 "NEXT" at bounding box center [1033, 282] width 10 height 58
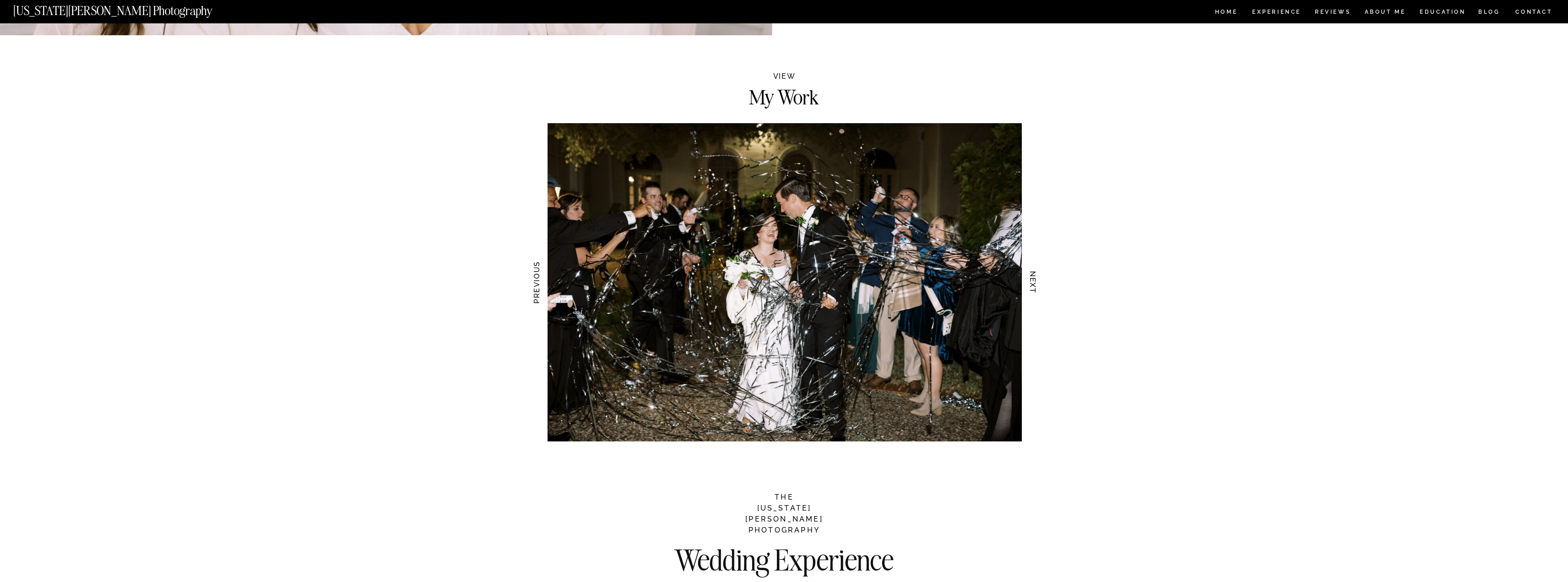
click at [1035, 287] on h3 "NEXT" at bounding box center [1033, 282] width 10 height 58
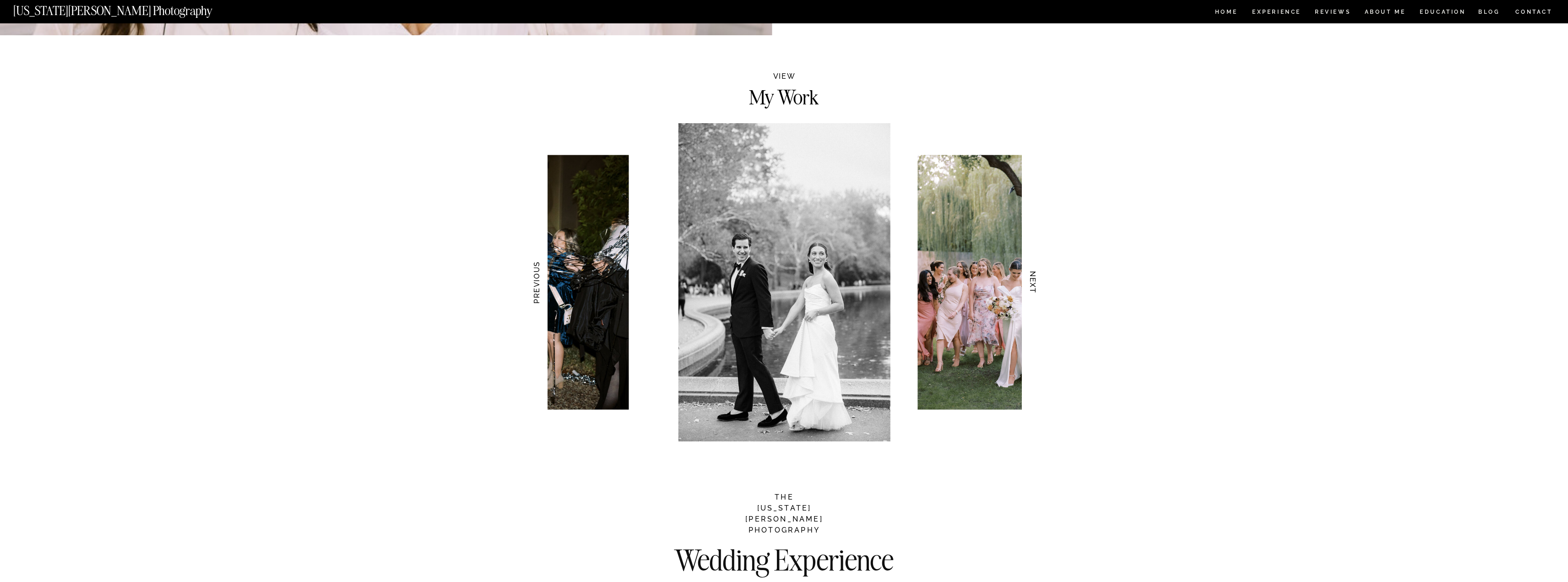
click at [1035, 287] on h3 "NEXT" at bounding box center [1033, 282] width 10 height 58
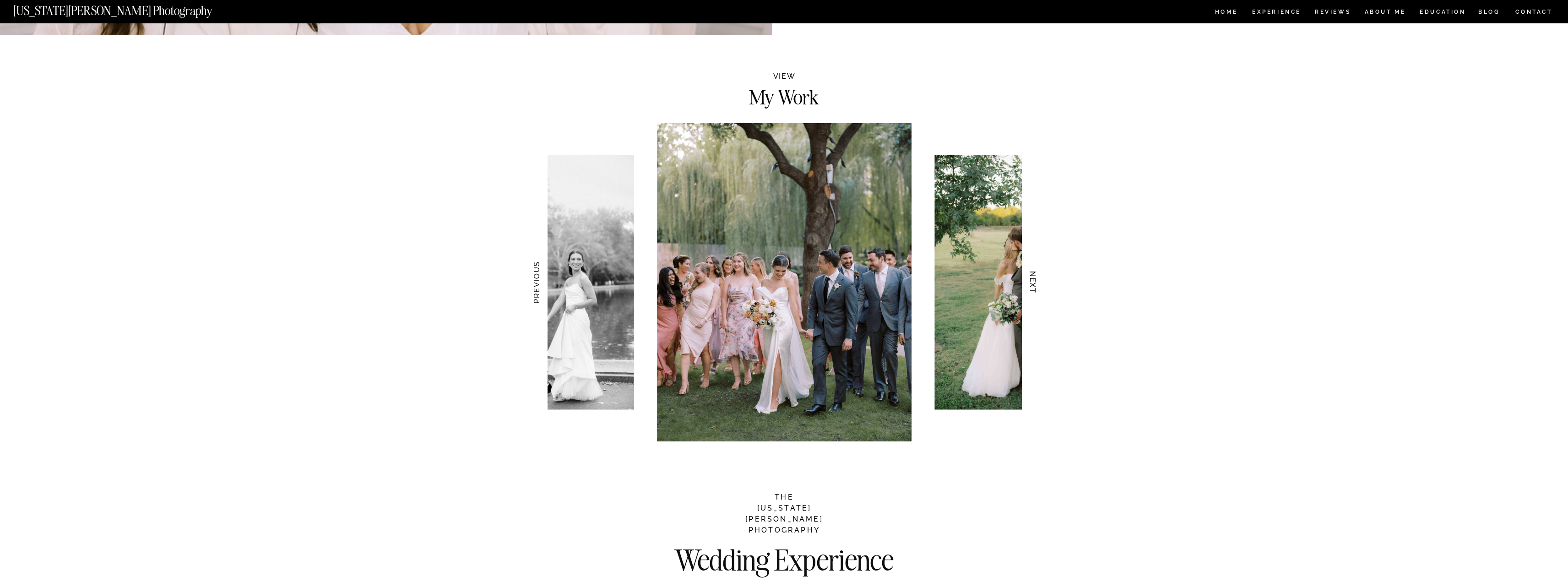
click at [1032, 284] on h3 "NEXT" at bounding box center [1033, 282] width 10 height 58
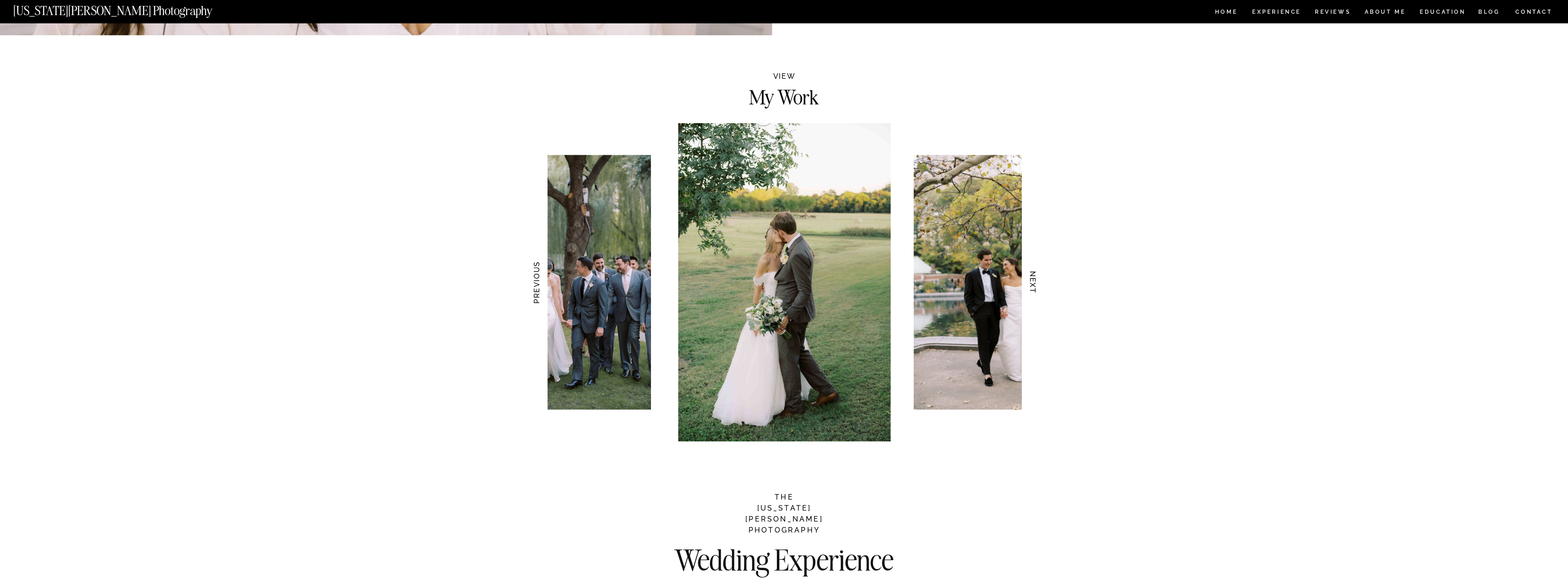
click at [1035, 289] on h3 "NEXT" at bounding box center [1033, 282] width 10 height 58
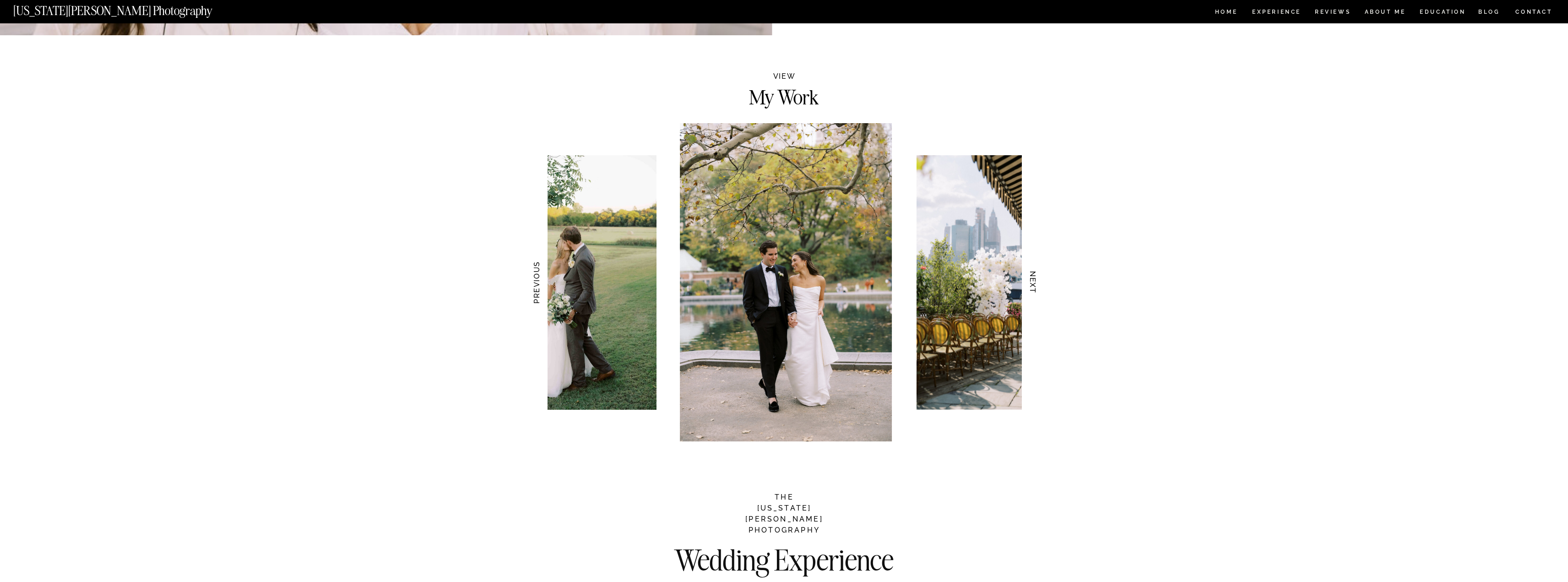
click at [1035, 289] on h3 "NEXT" at bounding box center [1033, 282] width 10 height 58
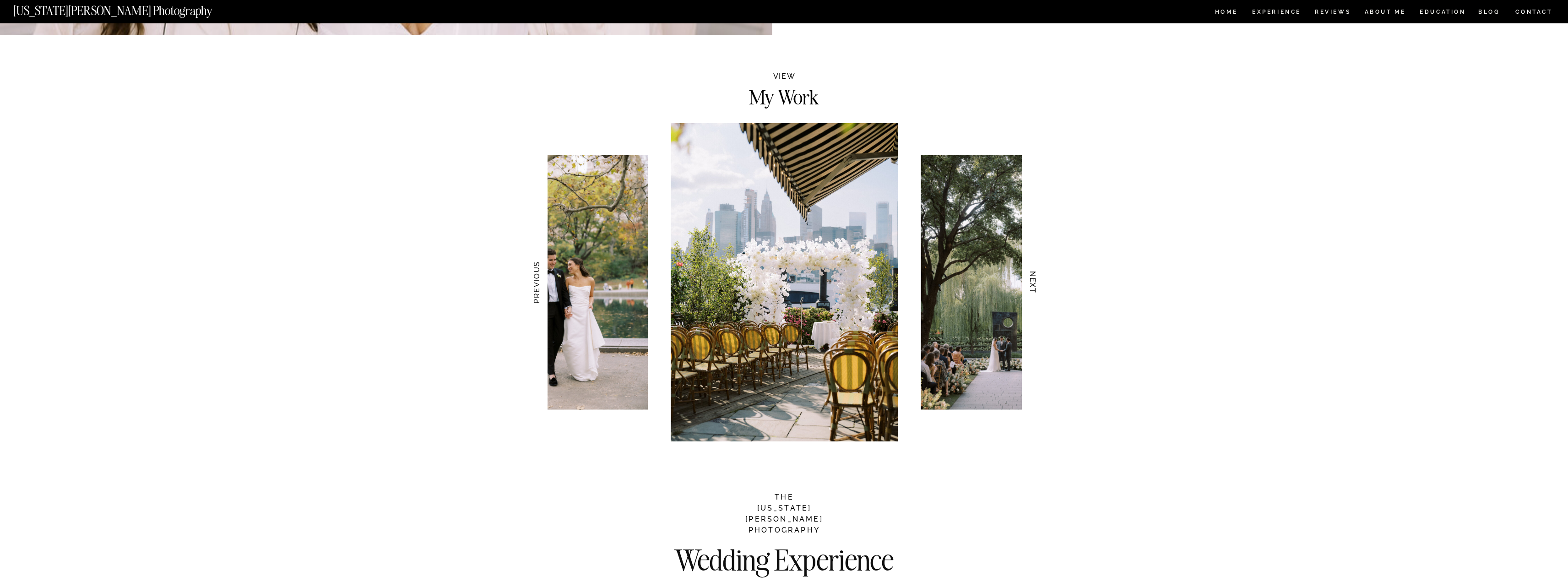
click at [1035, 289] on h3 "NEXT" at bounding box center [1033, 282] width 10 height 58
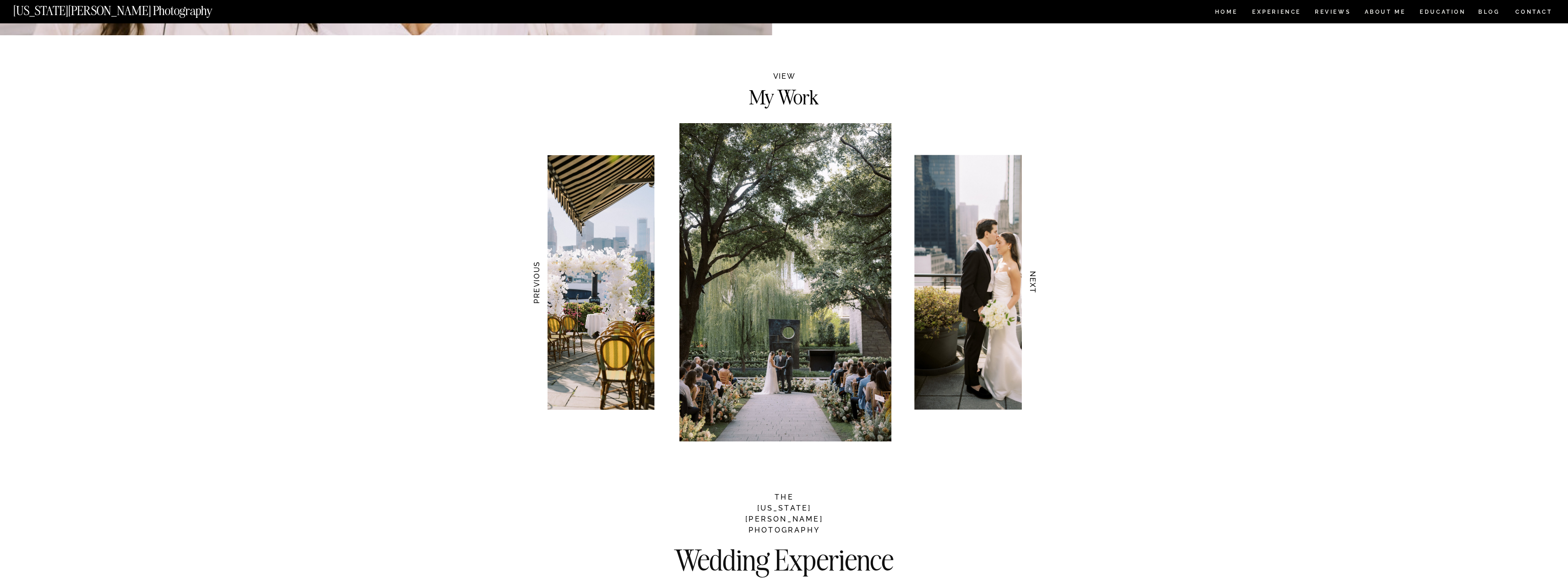
click at [1035, 289] on h3 "NEXT" at bounding box center [1033, 282] width 10 height 58
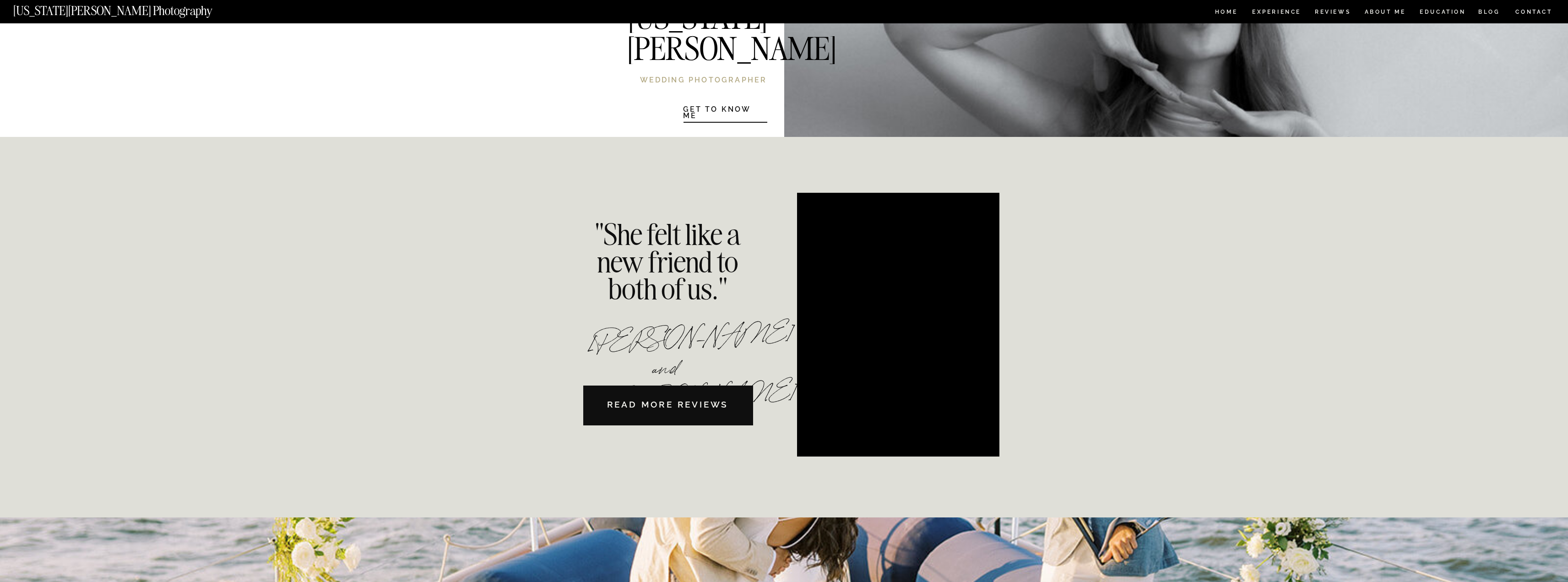
scroll to position [1923, 0]
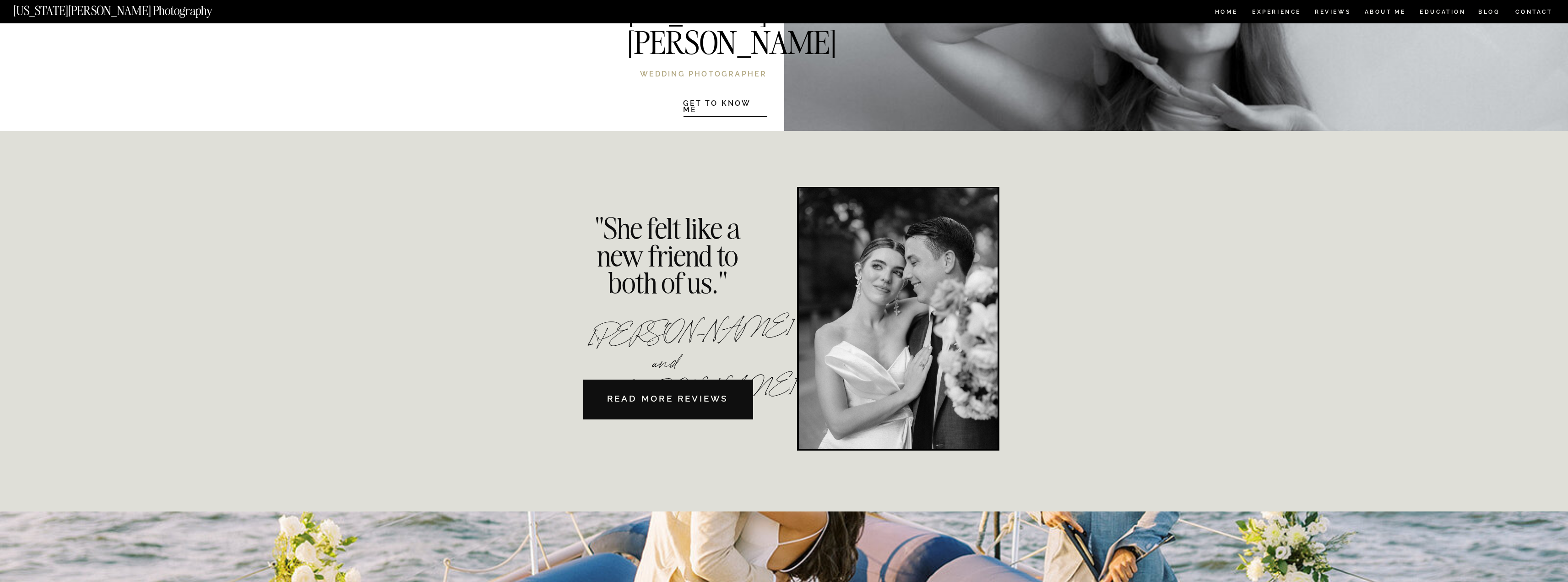
click at [903, 332] on div at bounding box center [898, 318] width 198 height 261
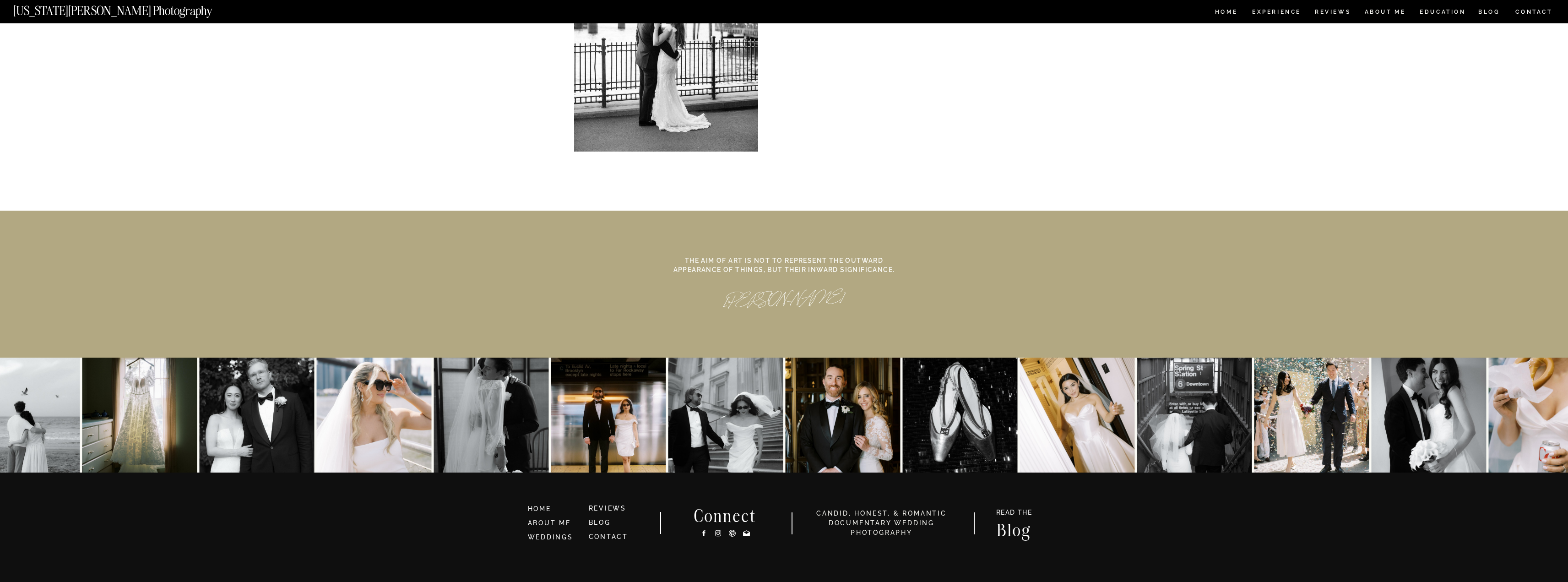
scroll to position [3921, 0]
